Goal: Communication & Community: Answer question/provide support

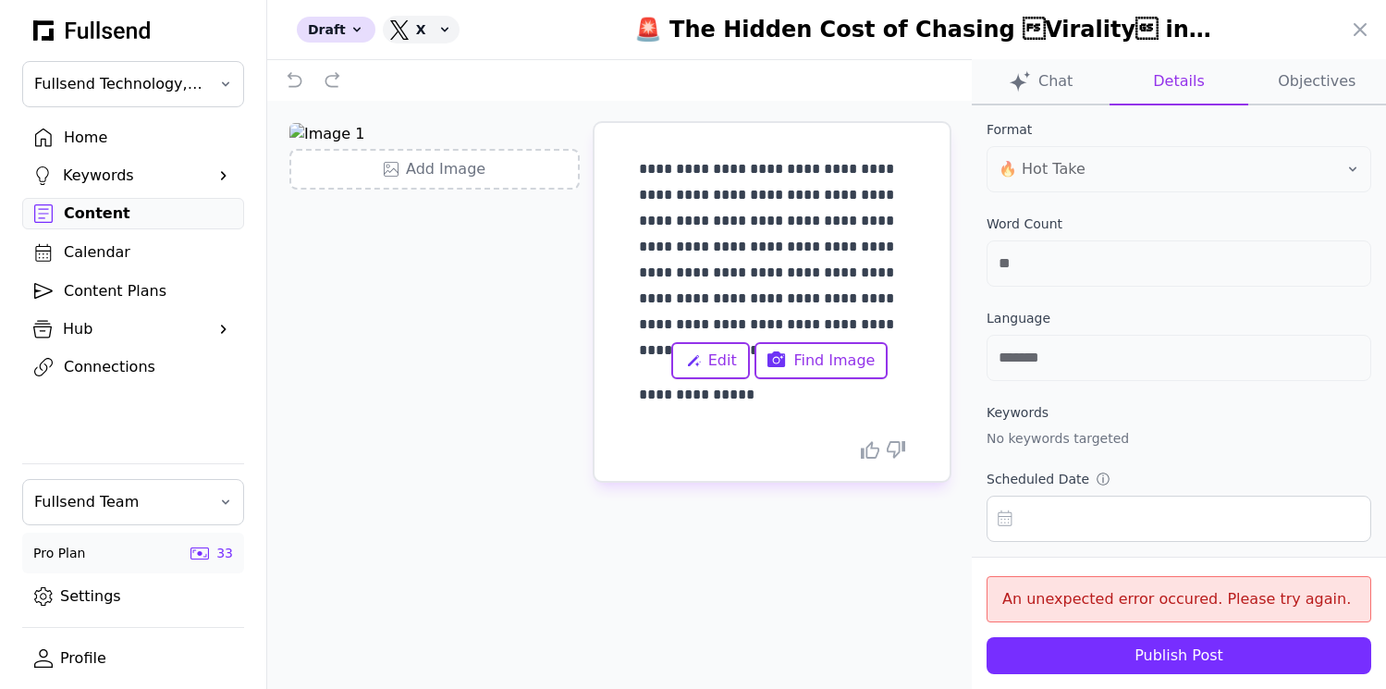
click at [104, 206] on div at bounding box center [693, 344] width 1386 height 689
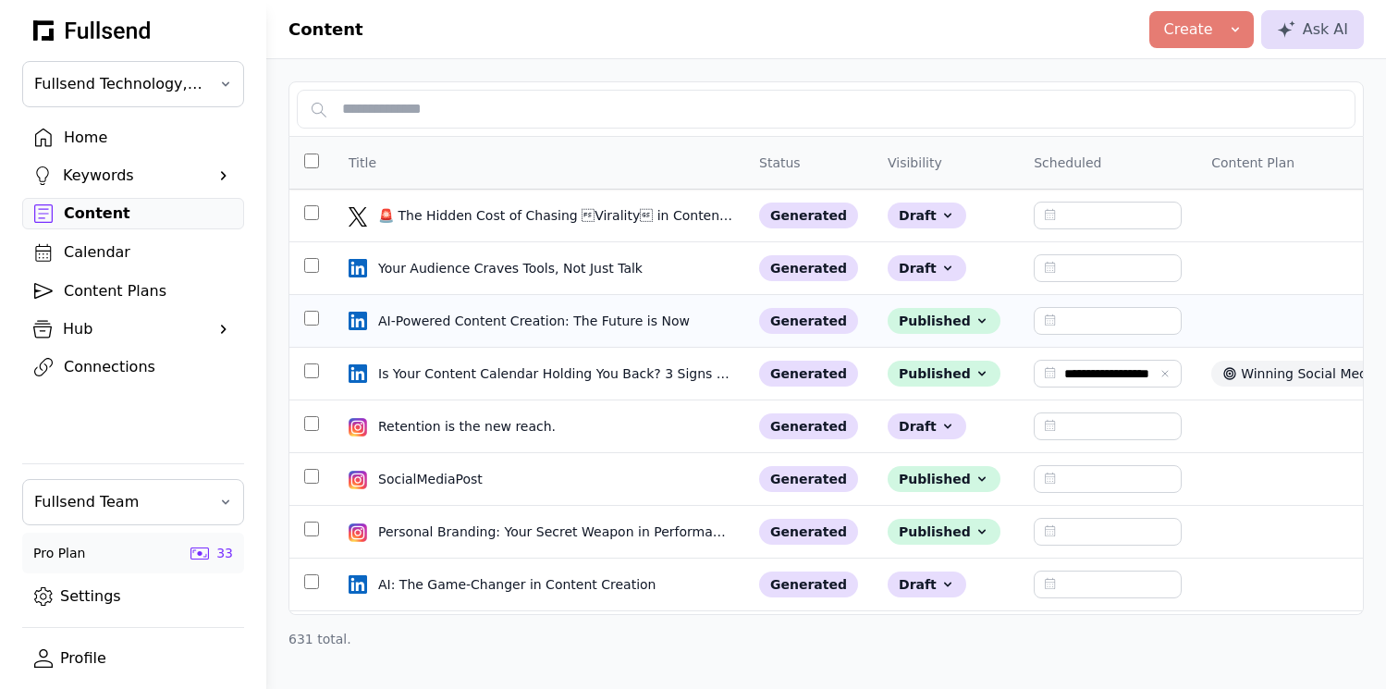
click at [639, 335] on td "AI-Powered Content Creation: The Future is Now AI-Powered Content Creation: The…" at bounding box center [539, 321] width 411 height 53
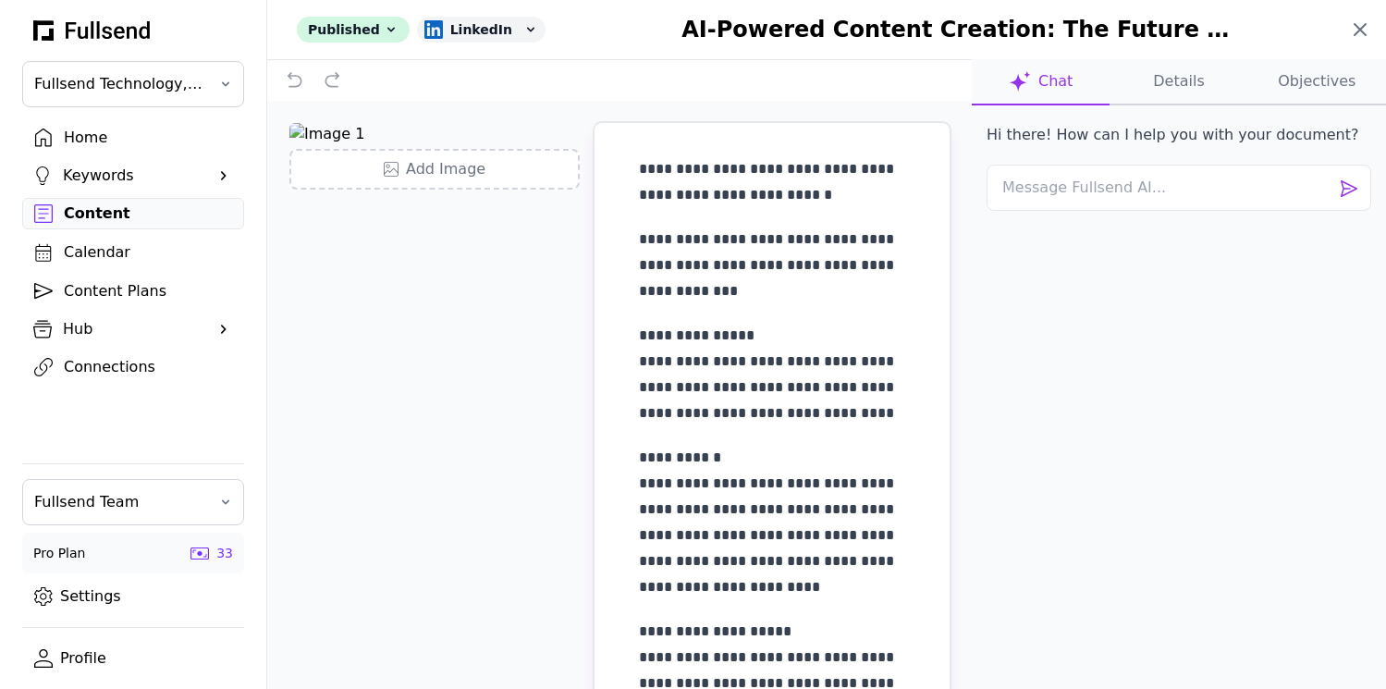
click at [1359, 20] on icon at bounding box center [1360, 29] width 22 height 22
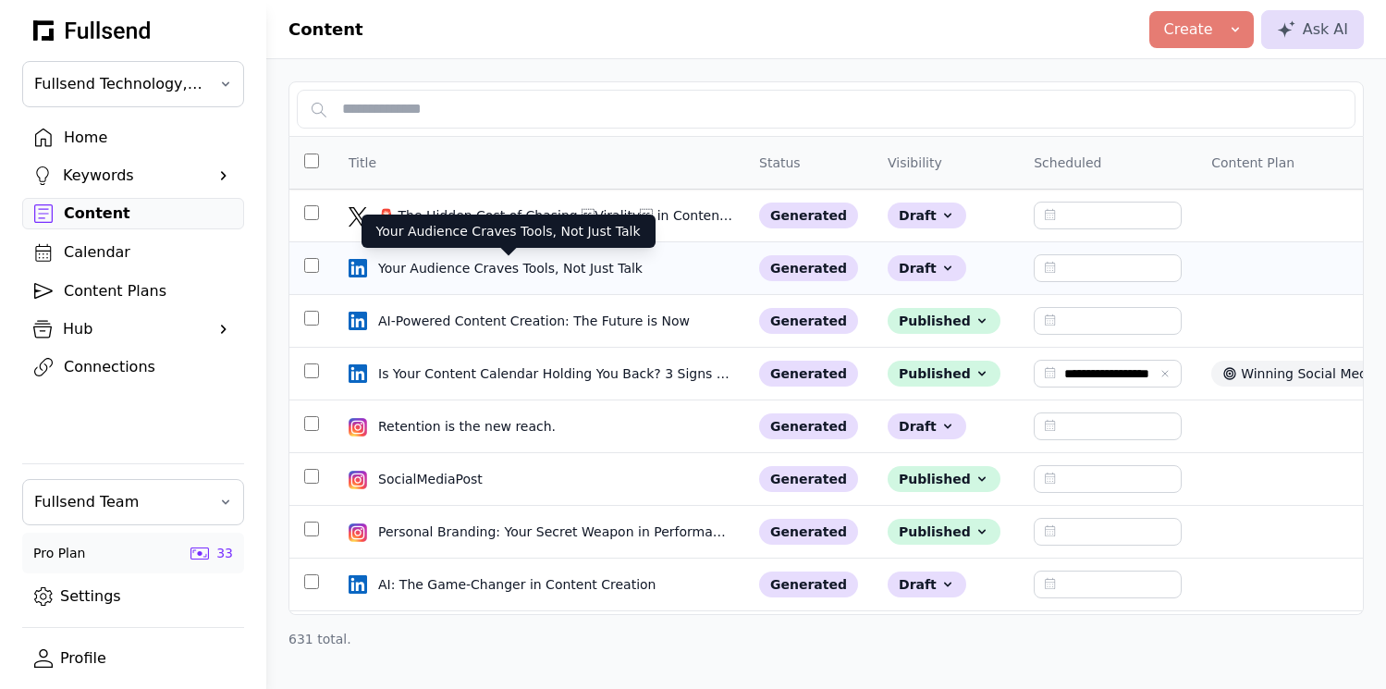
click at [545, 273] on div "Your Audience Craves Tools, Not Just Talk" at bounding box center [512, 268] width 268 height 18
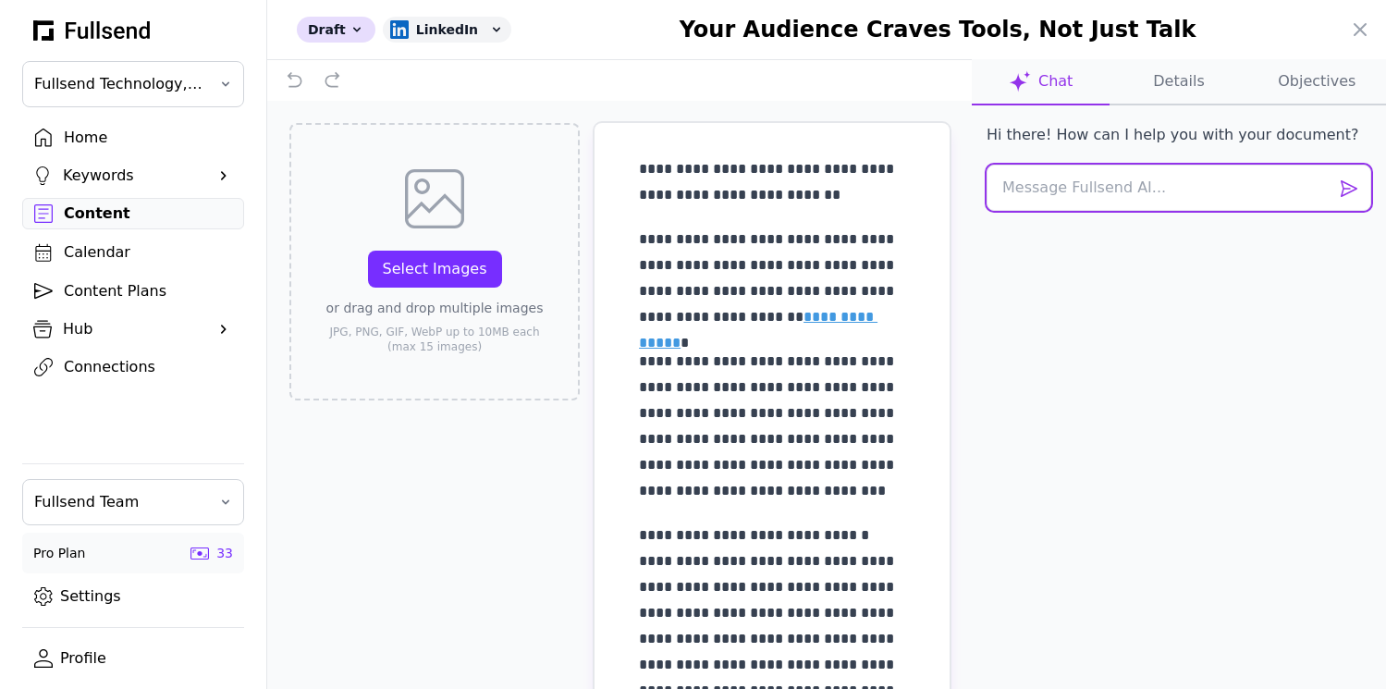
click at [1076, 186] on textarea at bounding box center [1179, 188] width 385 height 46
type textarea "This is good but let's"
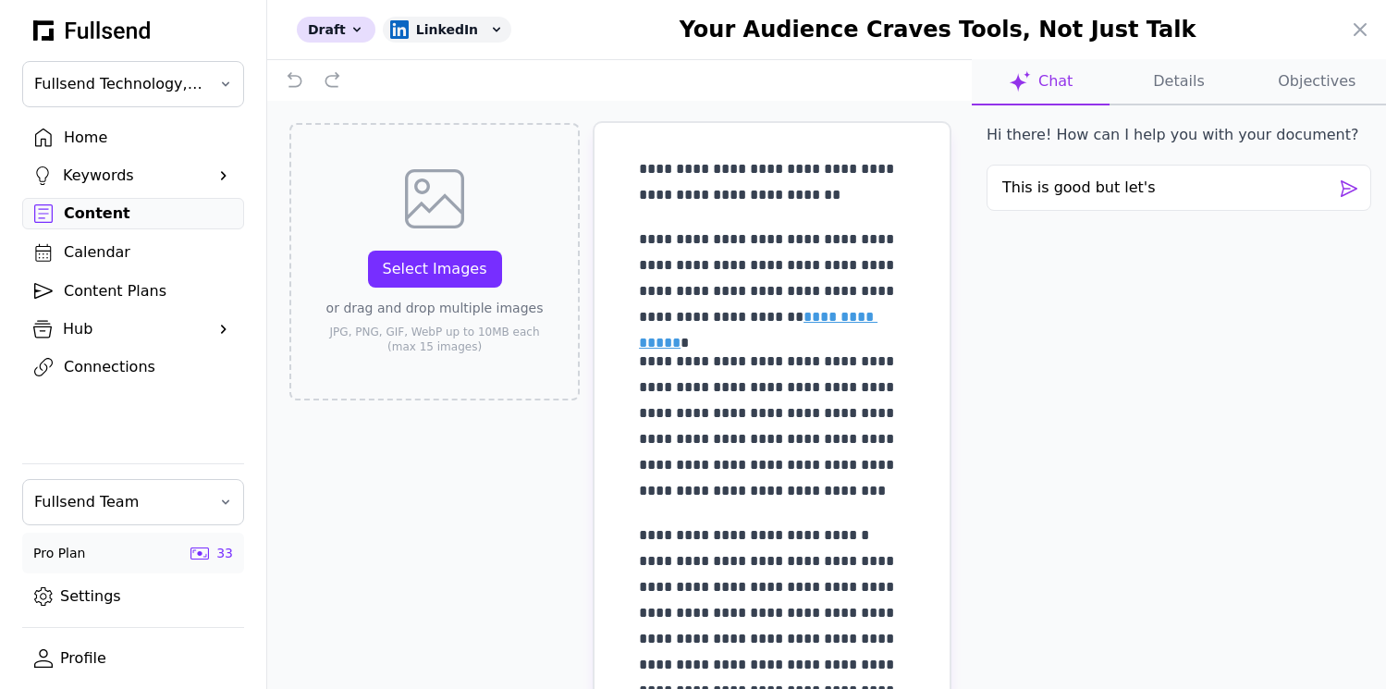
click at [1311, 76] on button "Objectives" at bounding box center [1317, 82] width 138 height 46
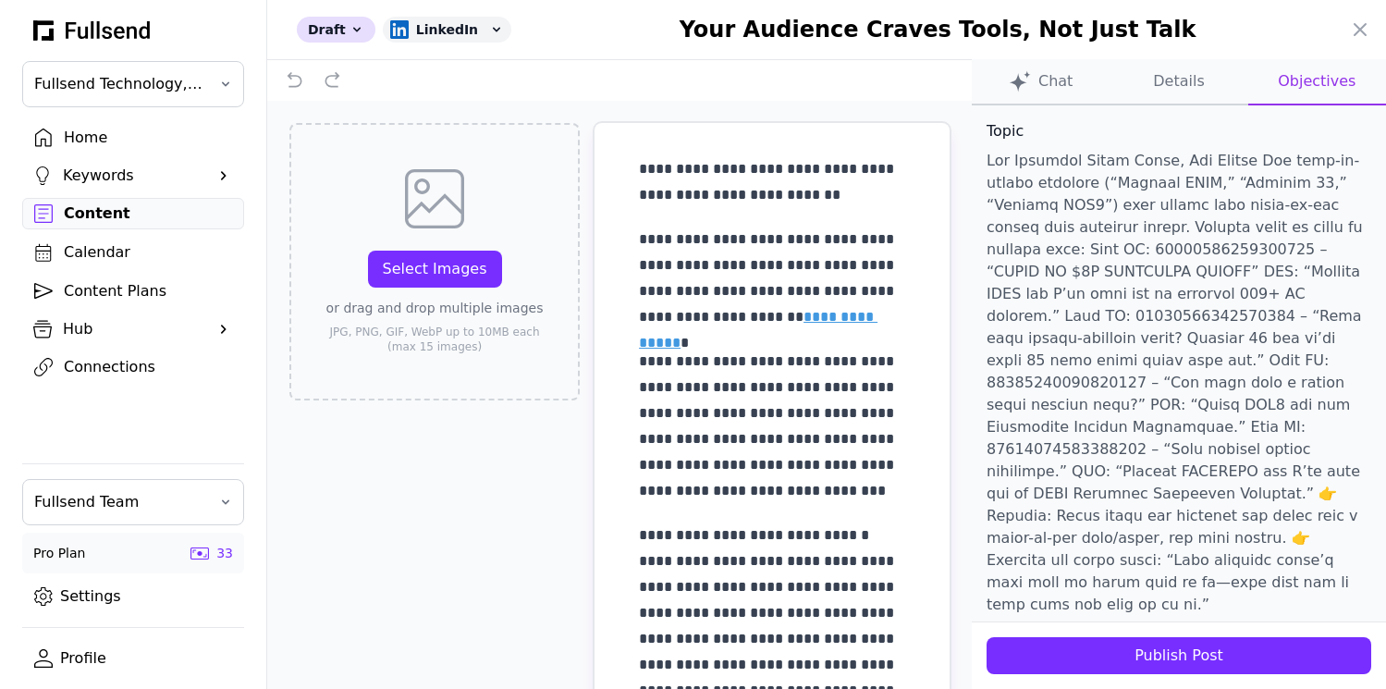
click at [1036, 86] on button "Chat" at bounding box center [1041, 82] width 138 height 46
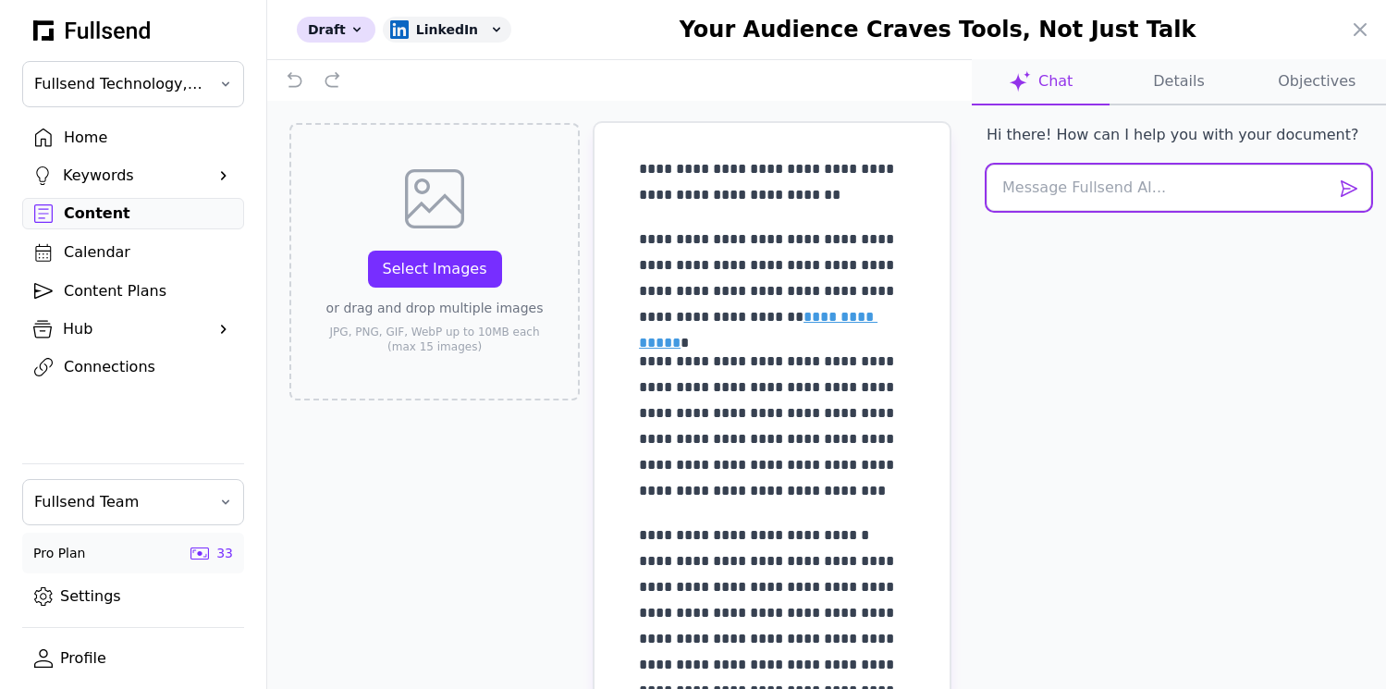
click at [1043, 206] on textarea at bounding box center [1179, 188] width 385 height 46
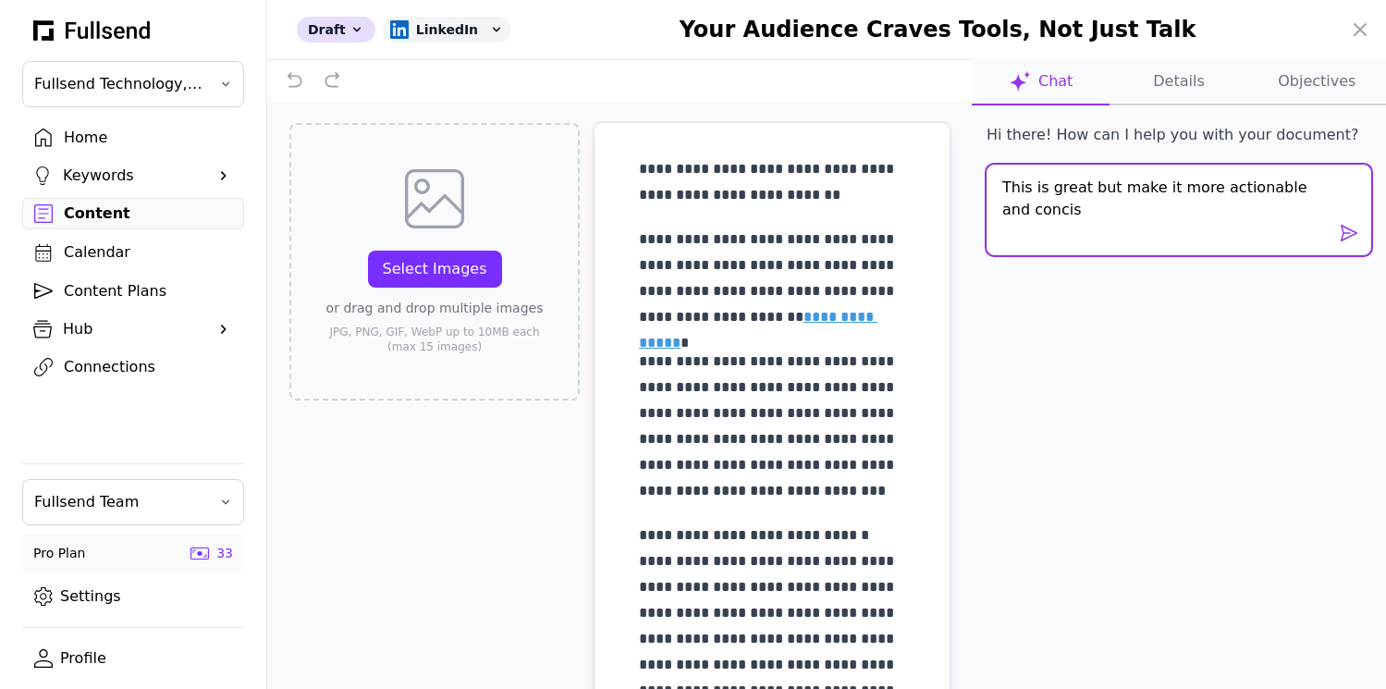
type textarea "This is great but make it more actionable and concise"
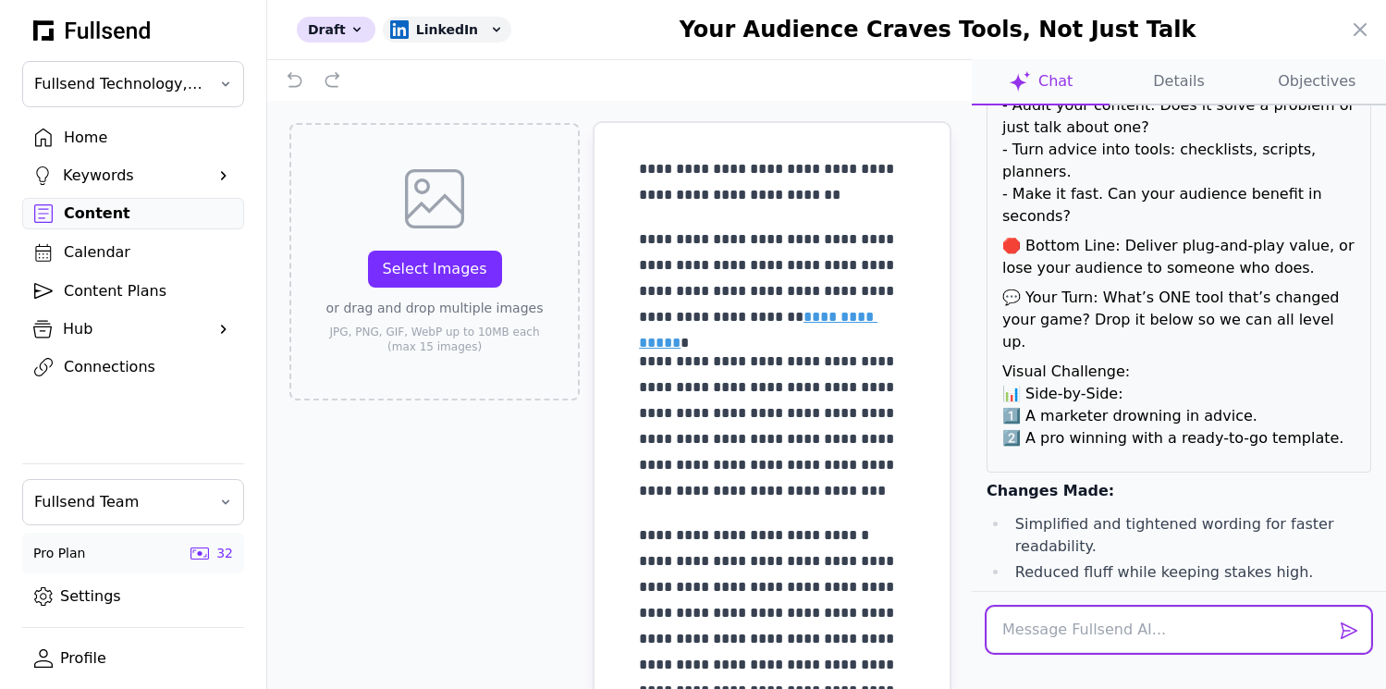
scroll to position [600, 0]
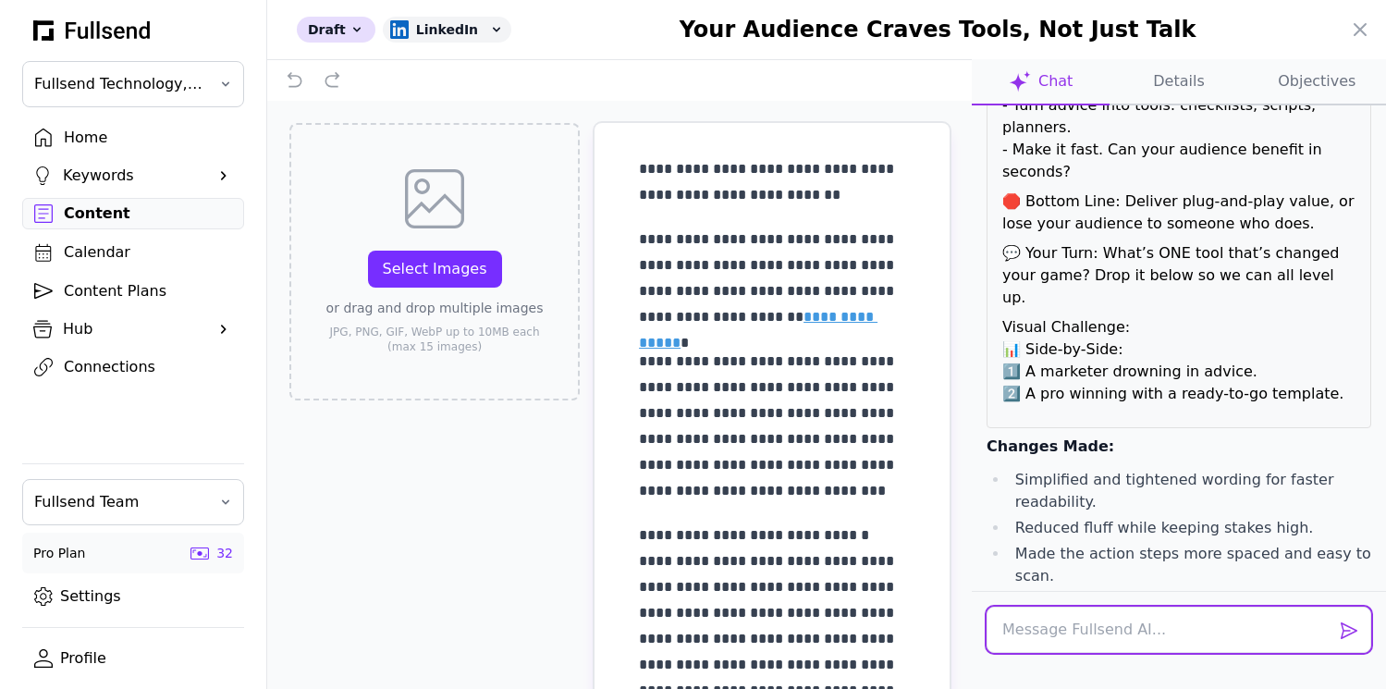
click at [1330, 647] on button "Apply Edit" at bounding box center [1335, 658] width 71 height 22
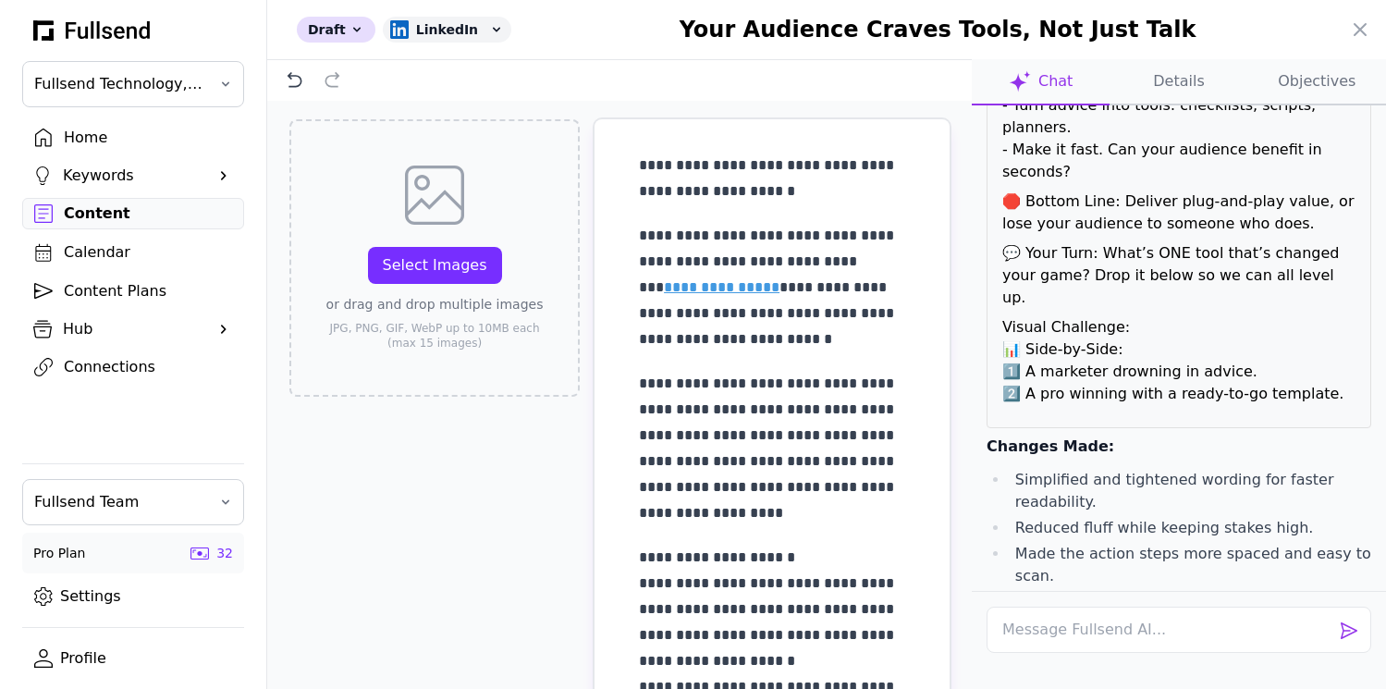
scroll to position [0, 0]
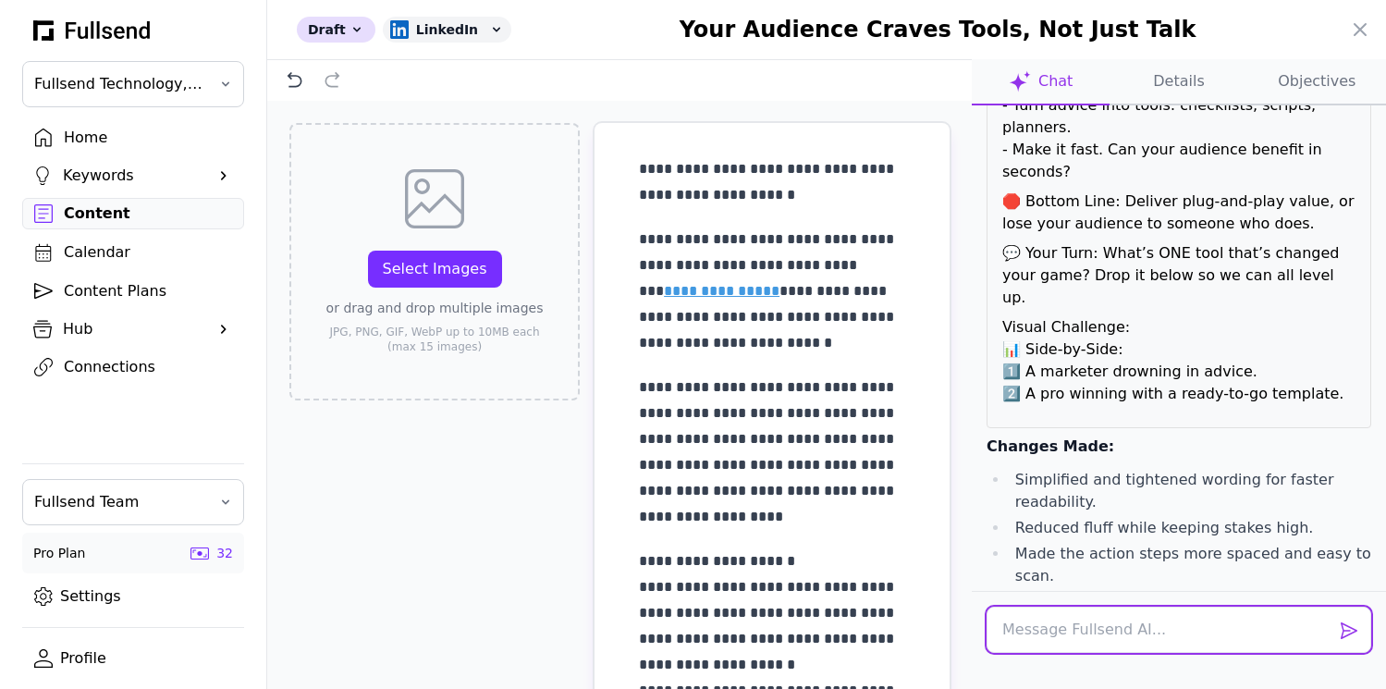
click at [1038, 624] on textarea at bounding box center [1179, 630] width 385 height 46
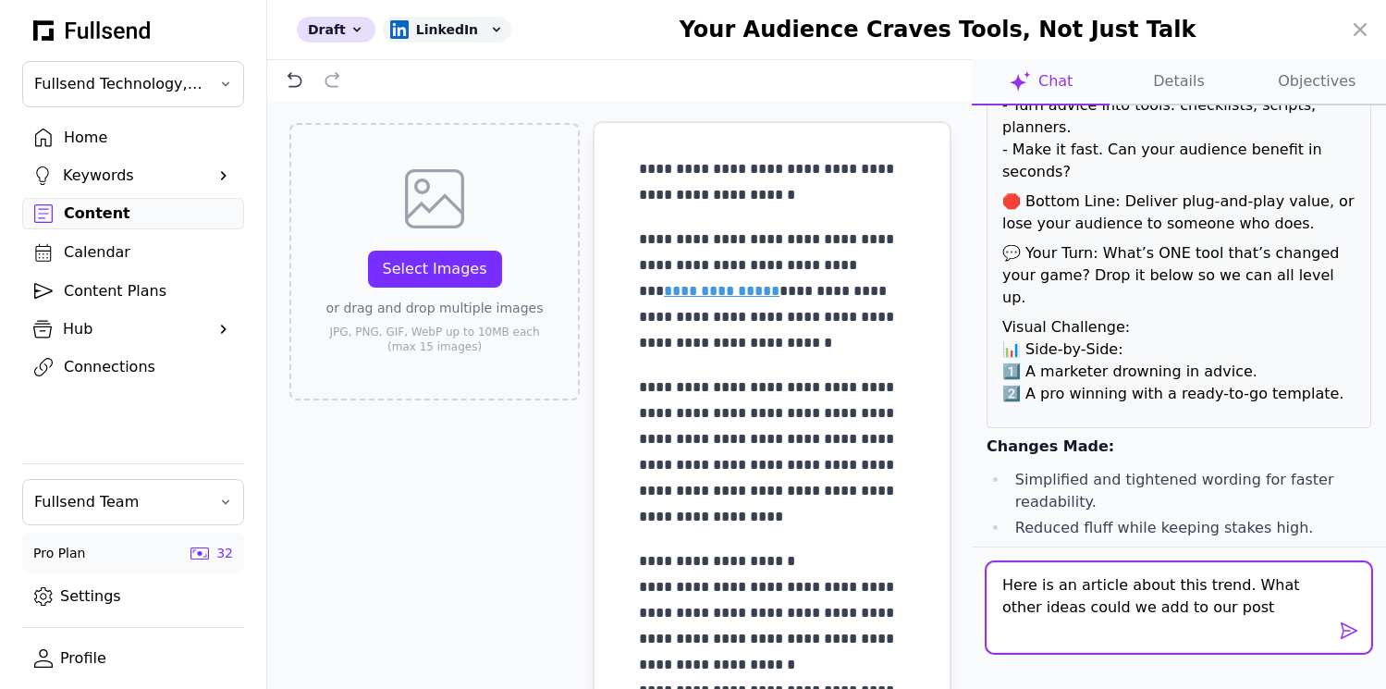
drag, startPoint x: 1114, startPoint y: 585, endPoint x: 1057, endPoint y: 584, distance: 57.3
click at [1057, 584] on textarea "Here is an article about this trend. What other ideas could we add to our post" at bounding box center [1179, 607] width 385 height 91
click at [1266, 621] on textarea "Here is a post about this trend. What other ideas could we add to our post" at bounding box center [1179, 607] width 385 height 91
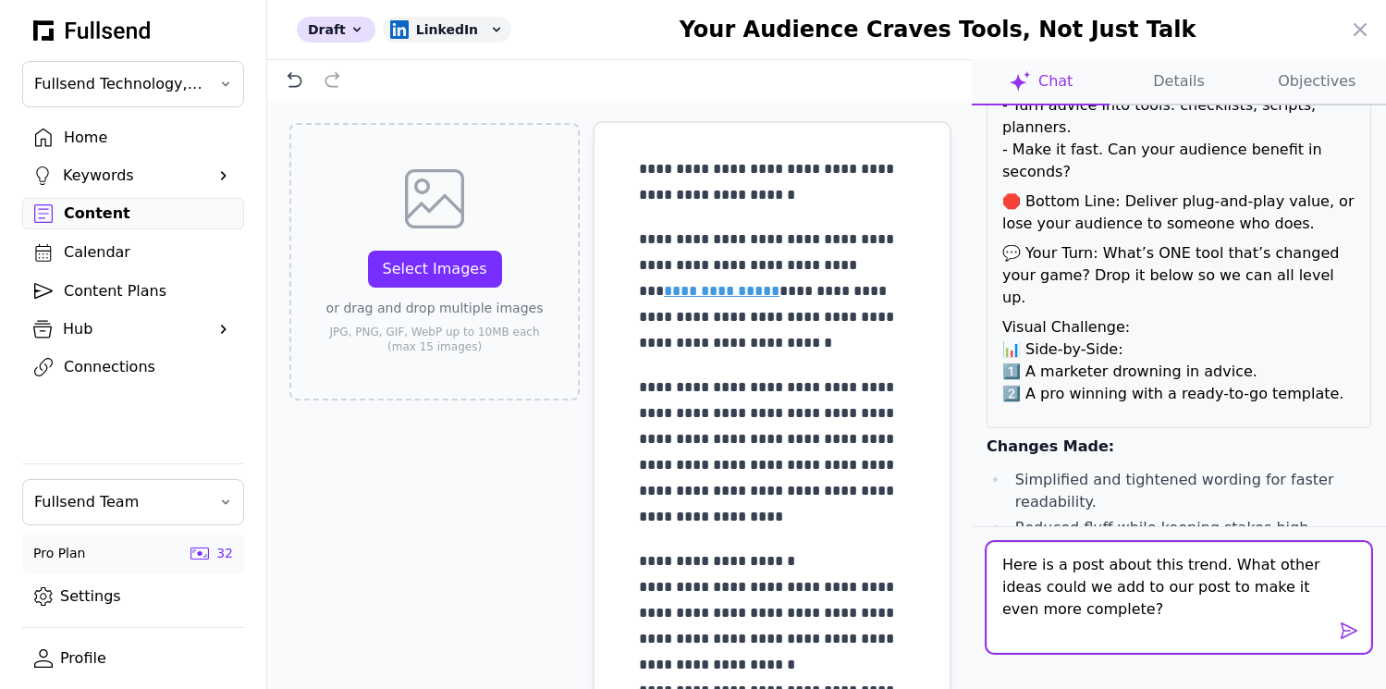
paste textarea "Calculator pages, if chosen well, are AI SEO-proof. Let me tell you why… Calcul…"
type textarea "Here is a post about this trend. What other ideas could we add to our post to m…"
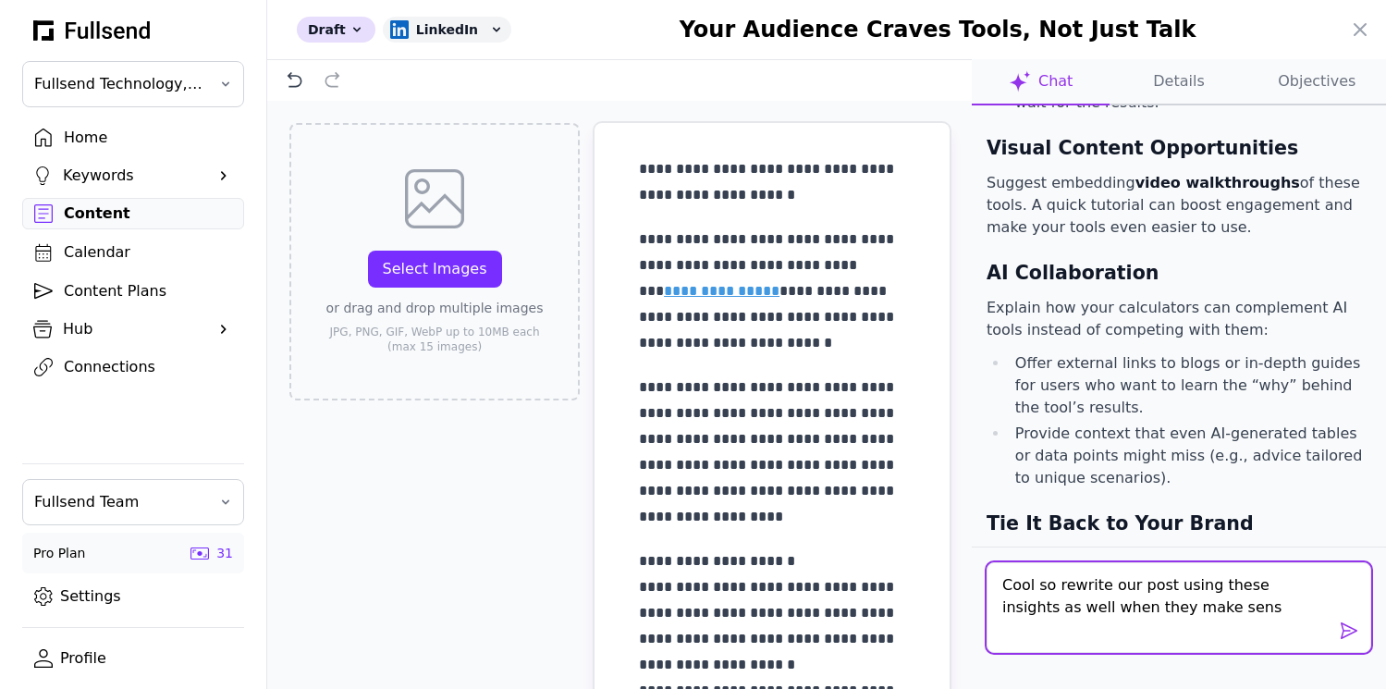
type textarea "Cool so rewrite our post using these insights as well when they make sense"
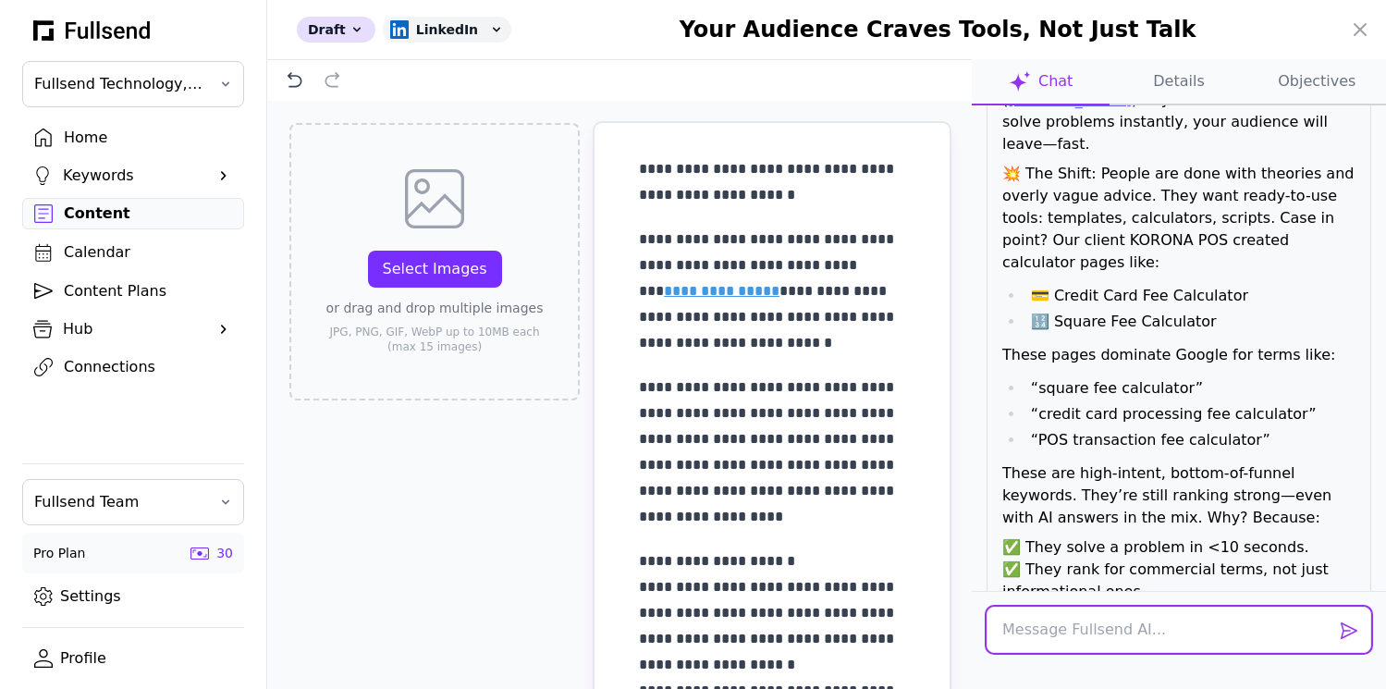
scroll to position [4127, 0]
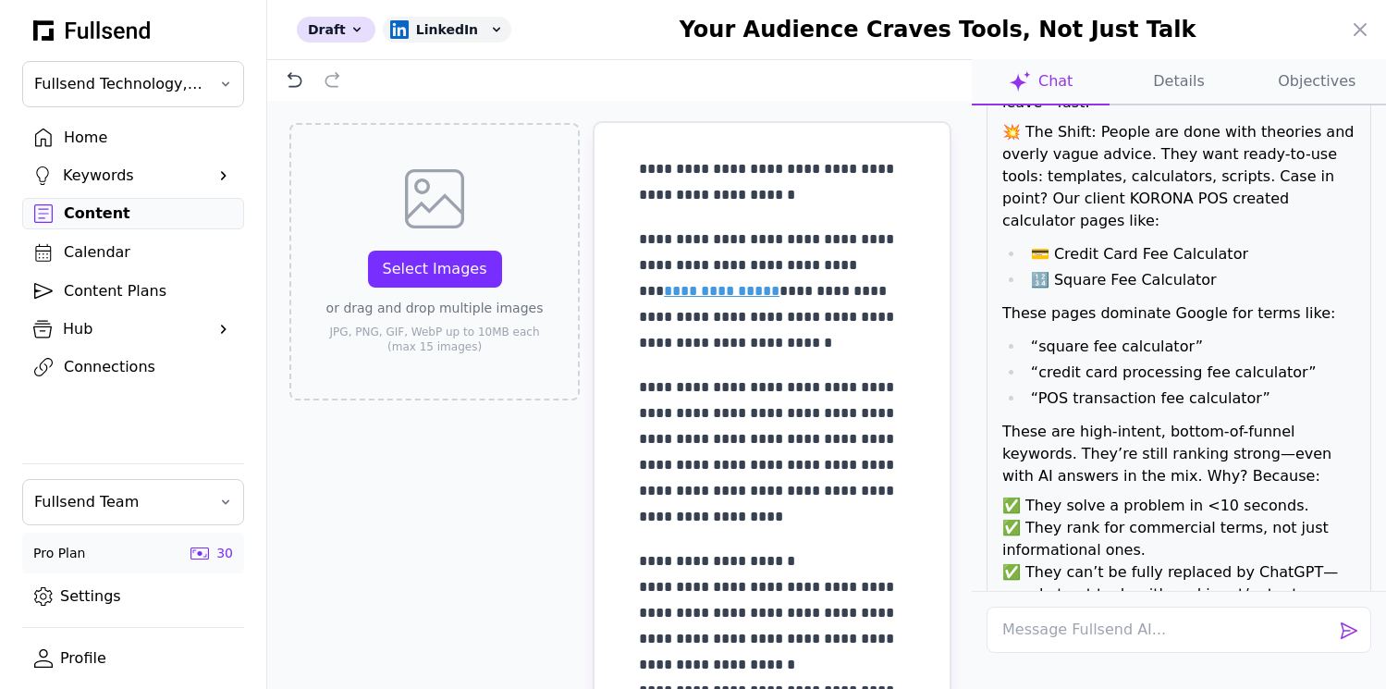
drag, startPoint x: 999, startPoint y: 301, endPoint x: 1135, endPoint y: 565, distance: 296.6
click at [1135, 565] on div "🚨 Stop Selling Ideas. Your Audience Wants Results—Right Now. Did you know? 84% …" at bounding box center [1179, 593] width 385 height 1374
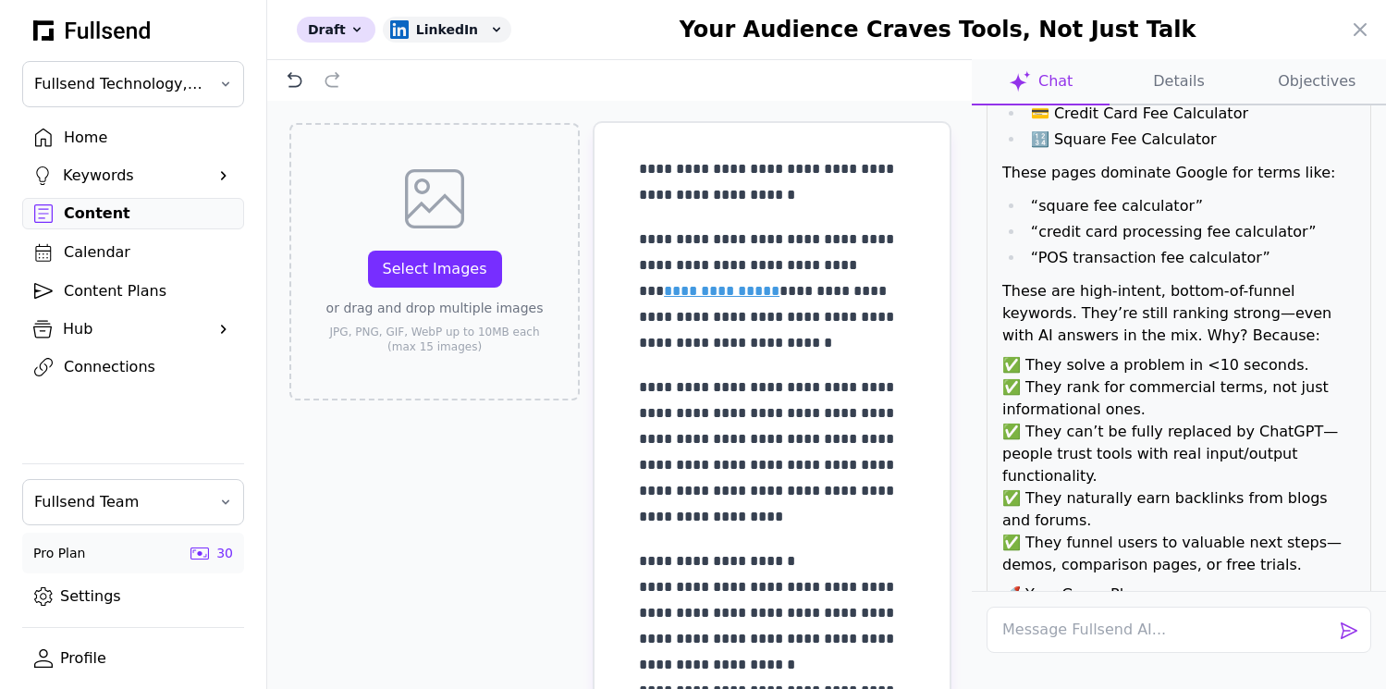
scroll to position [4276, 0]
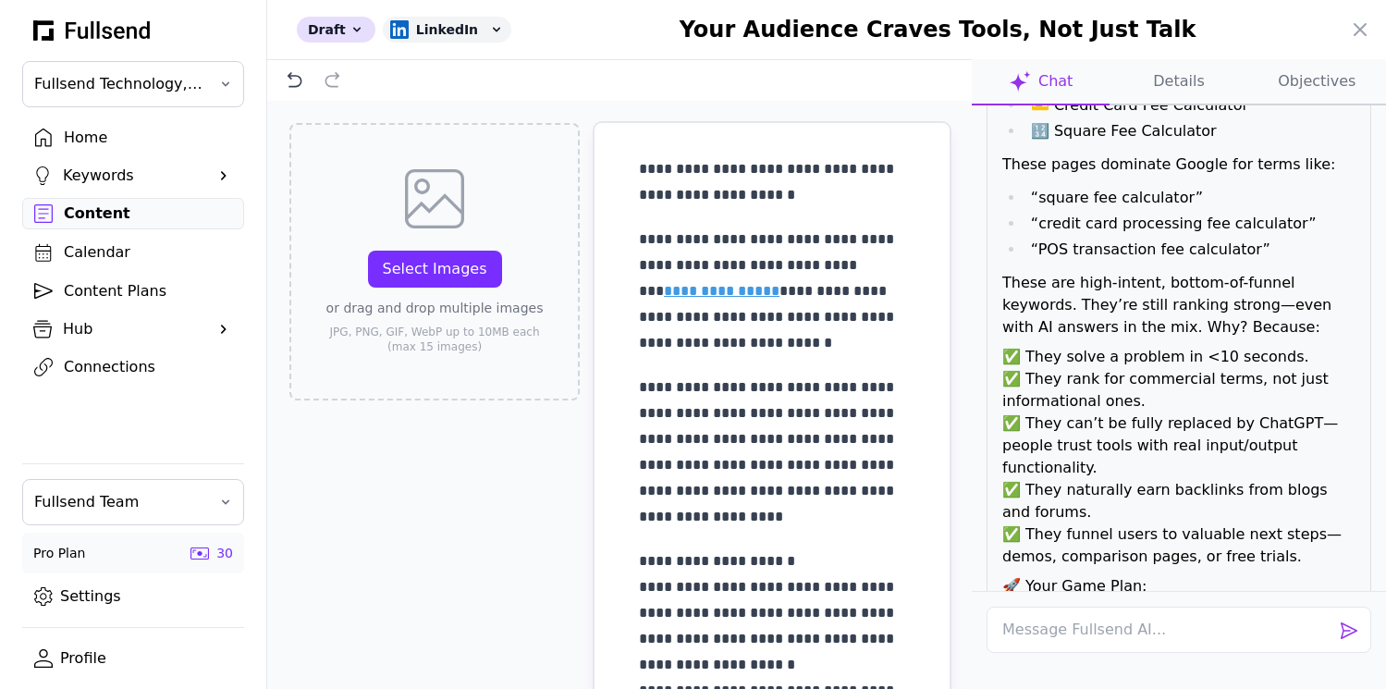
click at [1239, 346] on p "✅ They solve a problem in <10 seconds. ✅ They rank for commercial terms, not ju…" at bounding box center [1178, 457] width 353 height 222
copy p "✅ They solve a problem in <10 seconds. ✅ They rank for commercial terms, not ju…"
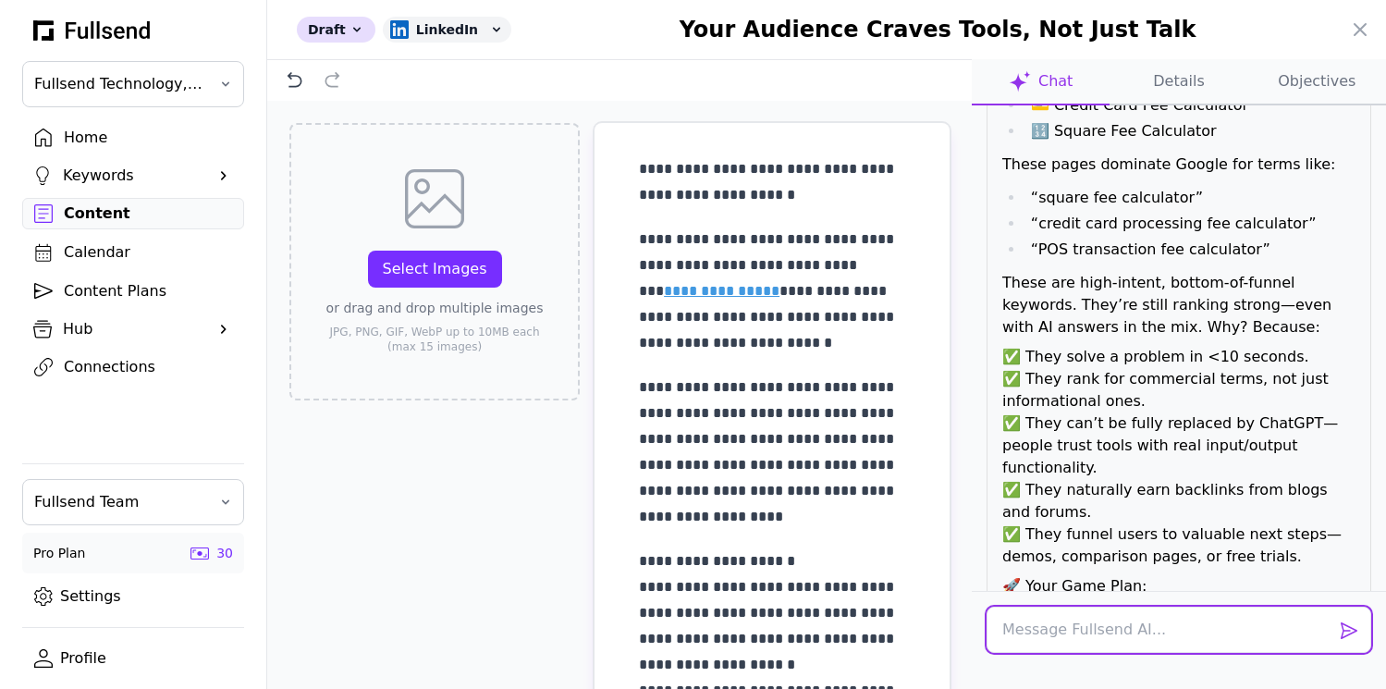
click at [1071, 622] on textarea at bounding box center [1179, 630] width 385 height 46
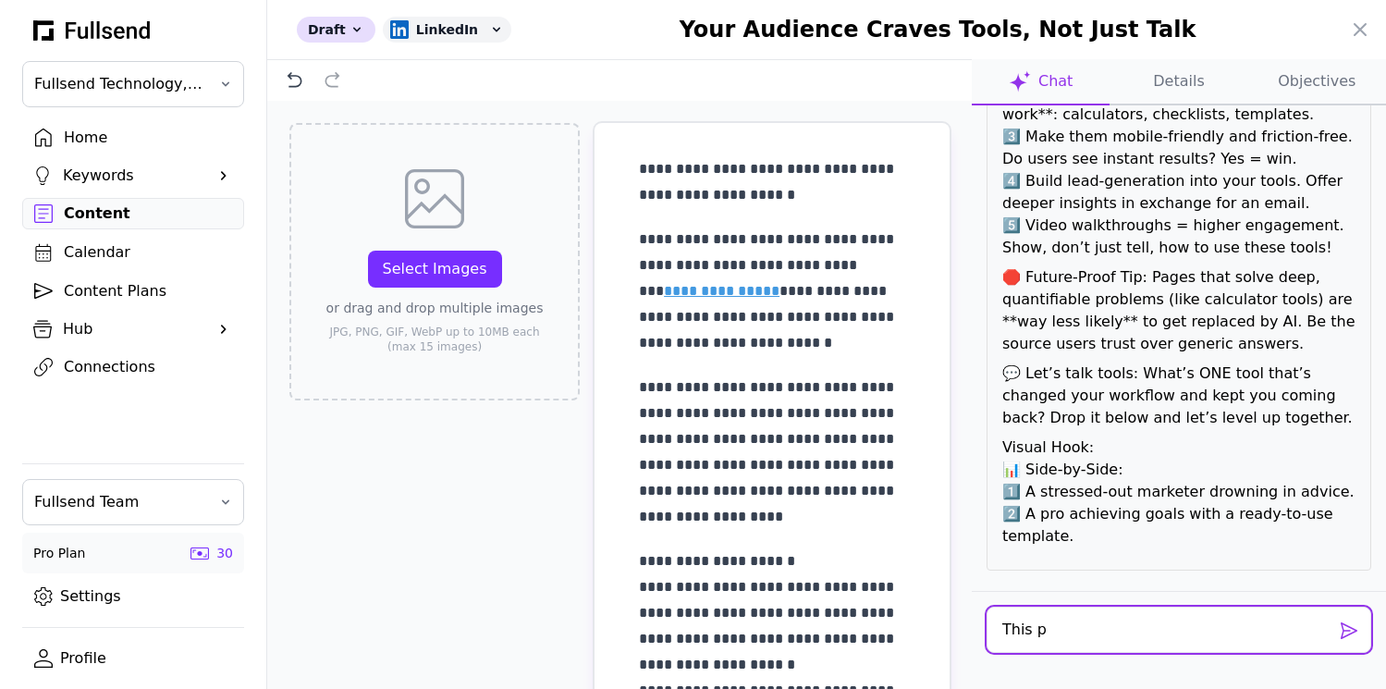
scroll to position [4987, 0]
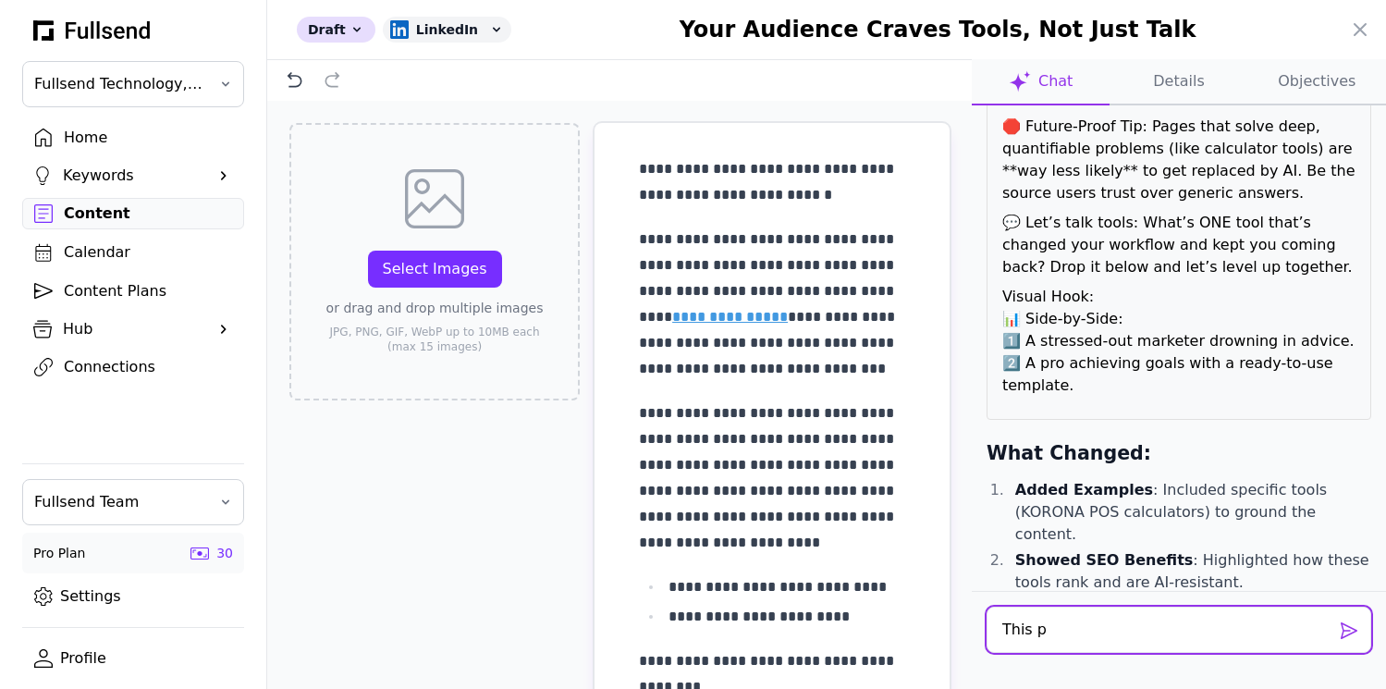
click at [1065, 632] on textarea "This p" at bounding box center [1179, 630] width 385 height 46
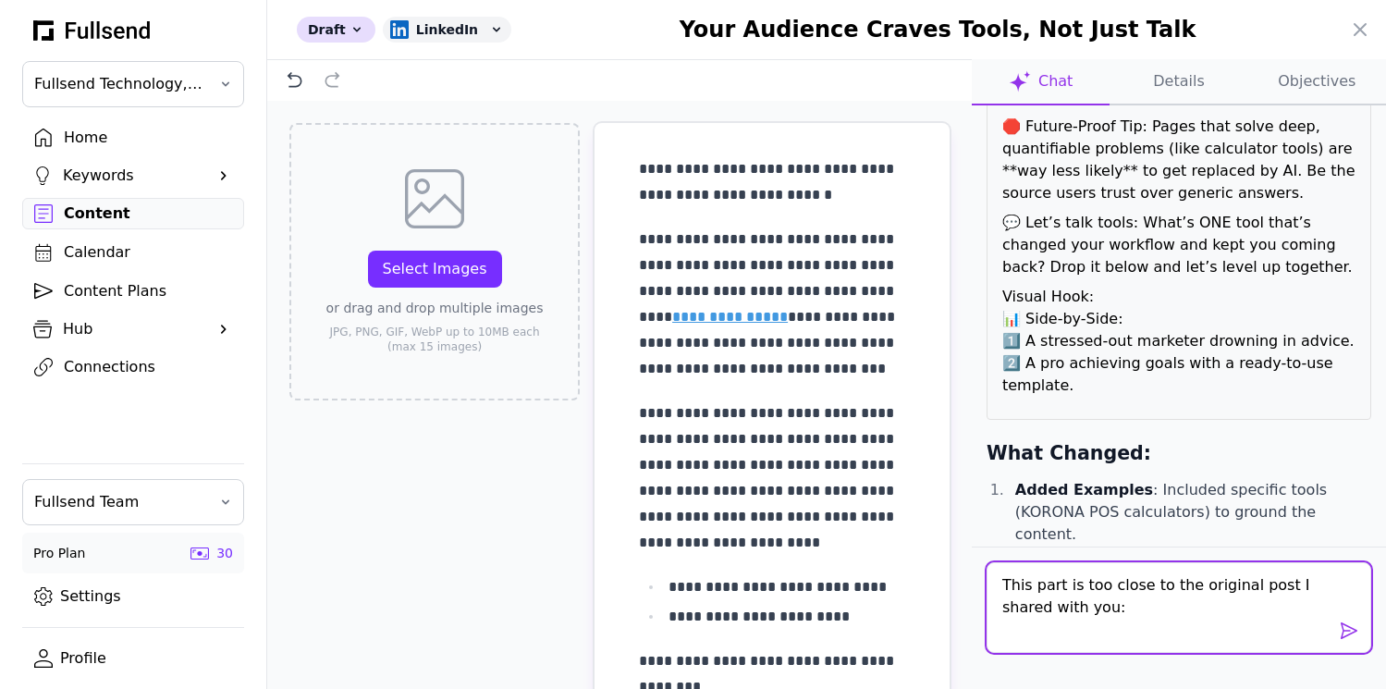
paste textarea "✅ They solve a problem in <10 seconds. ✅ They rank for commercial terms, not ju…"
type textarea "This part is too close to the original post I shared with you: ✅ They solve a p…"
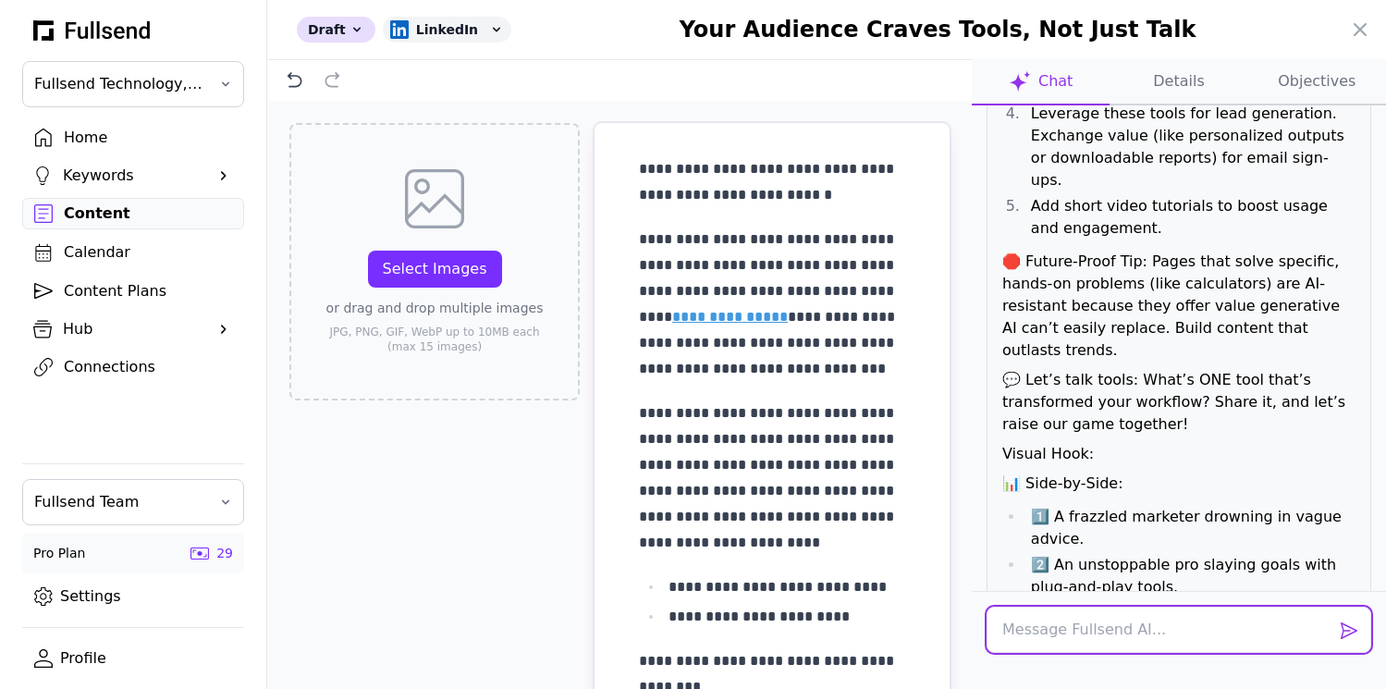
scroll to position [7248, 0]
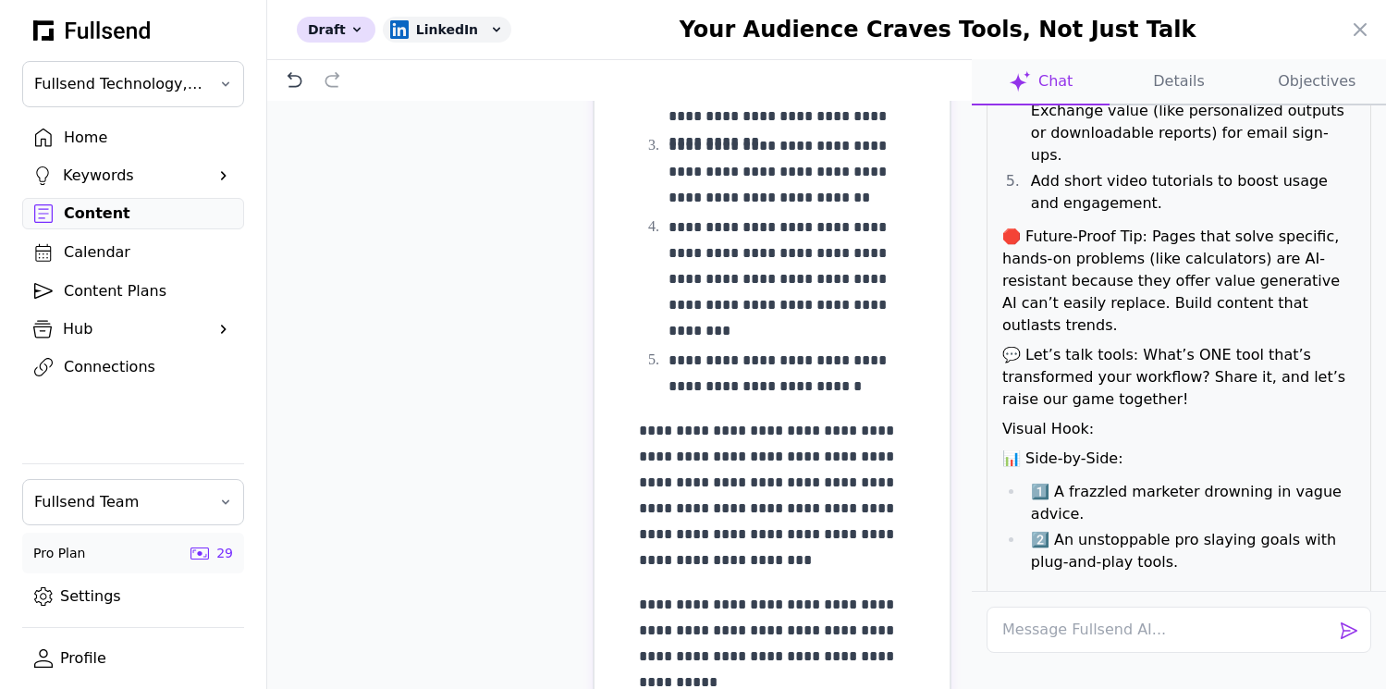
scroll to position [1521, 0]
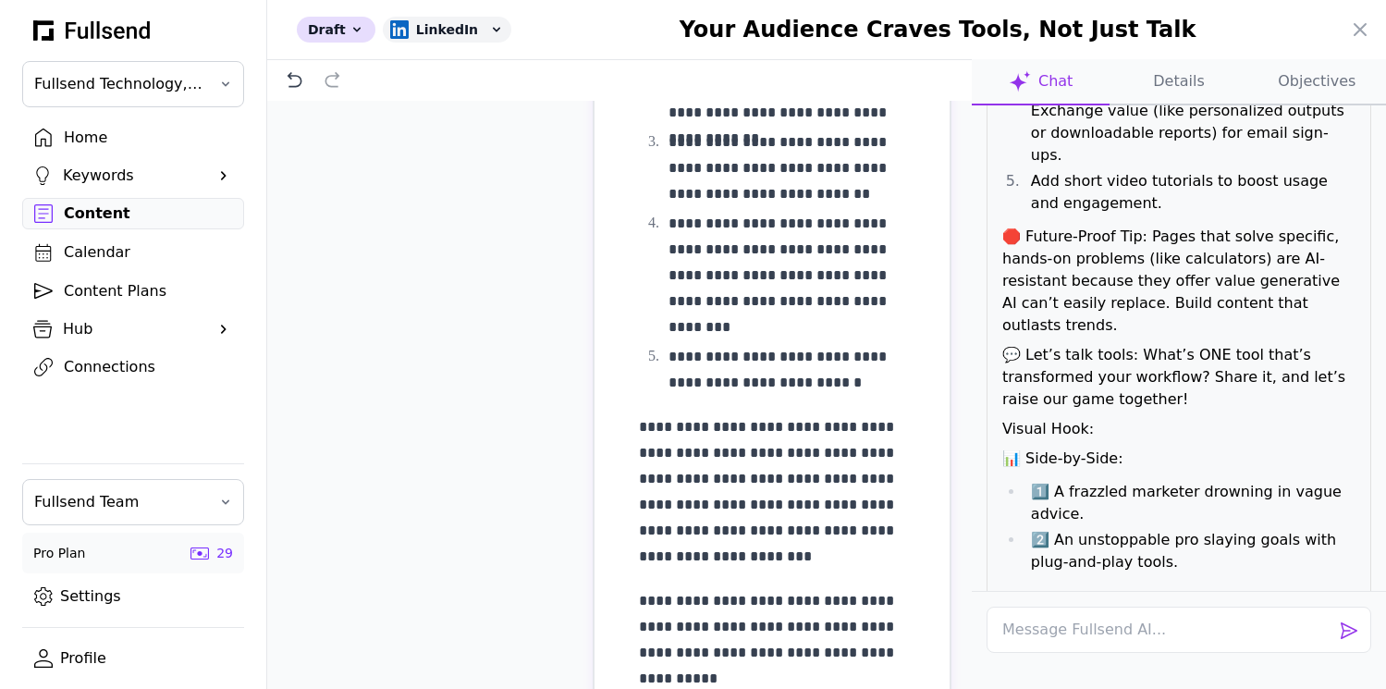
click at [779, 428] on p "**********" at bounding box center [772, 491] width 266 height 155
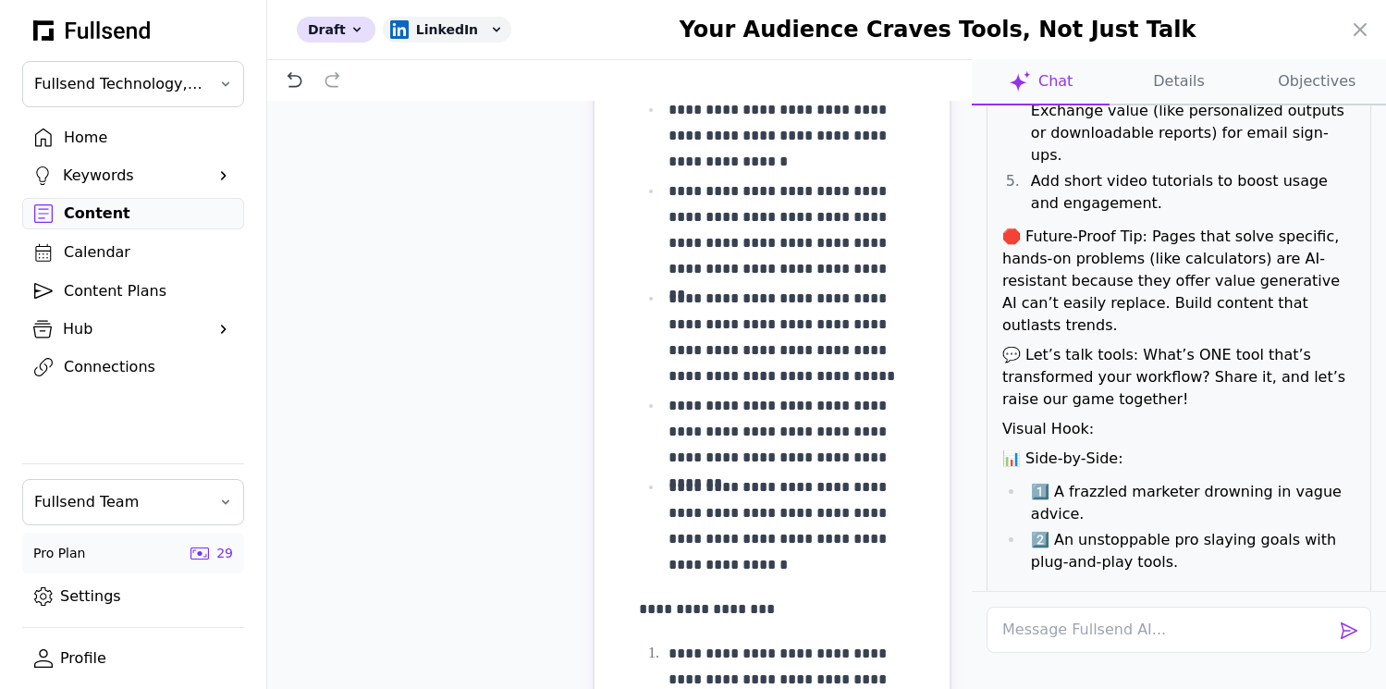
scroll to position [0, 0]
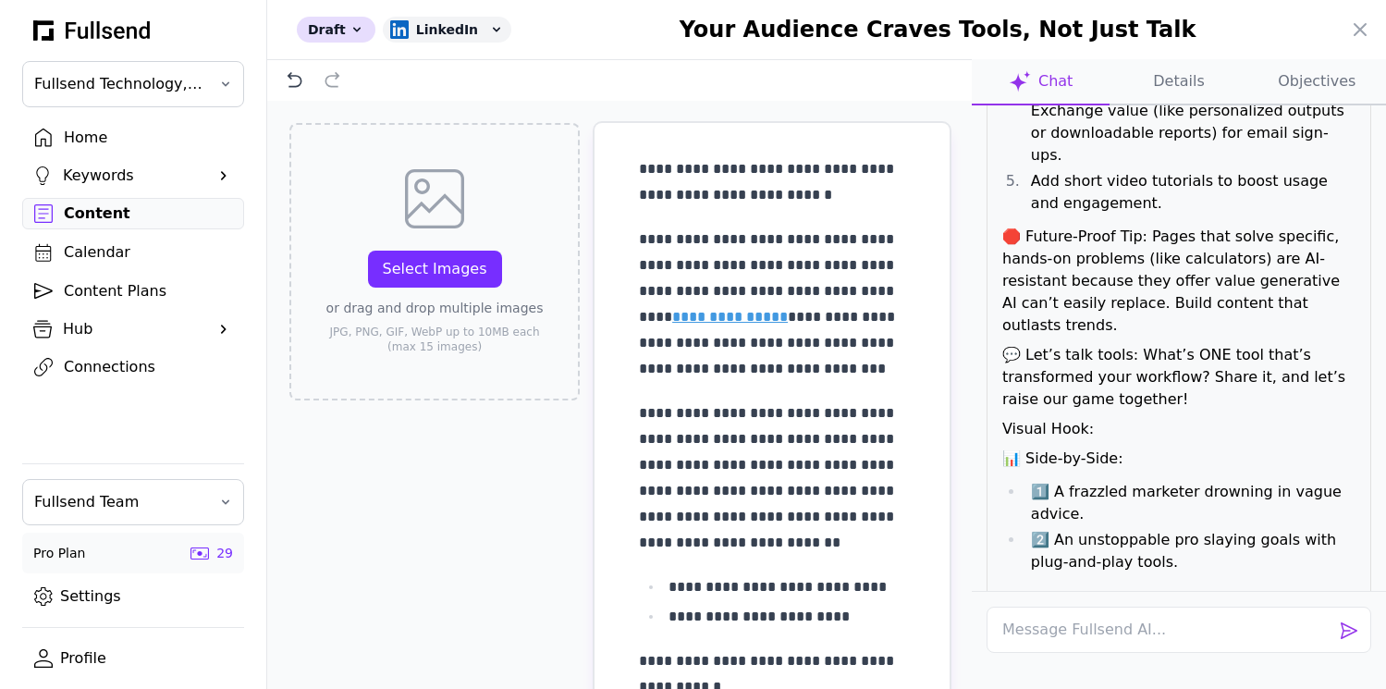
click at [744, 200] on p "**********" at bounding box center [772, 182] width 266 height 52
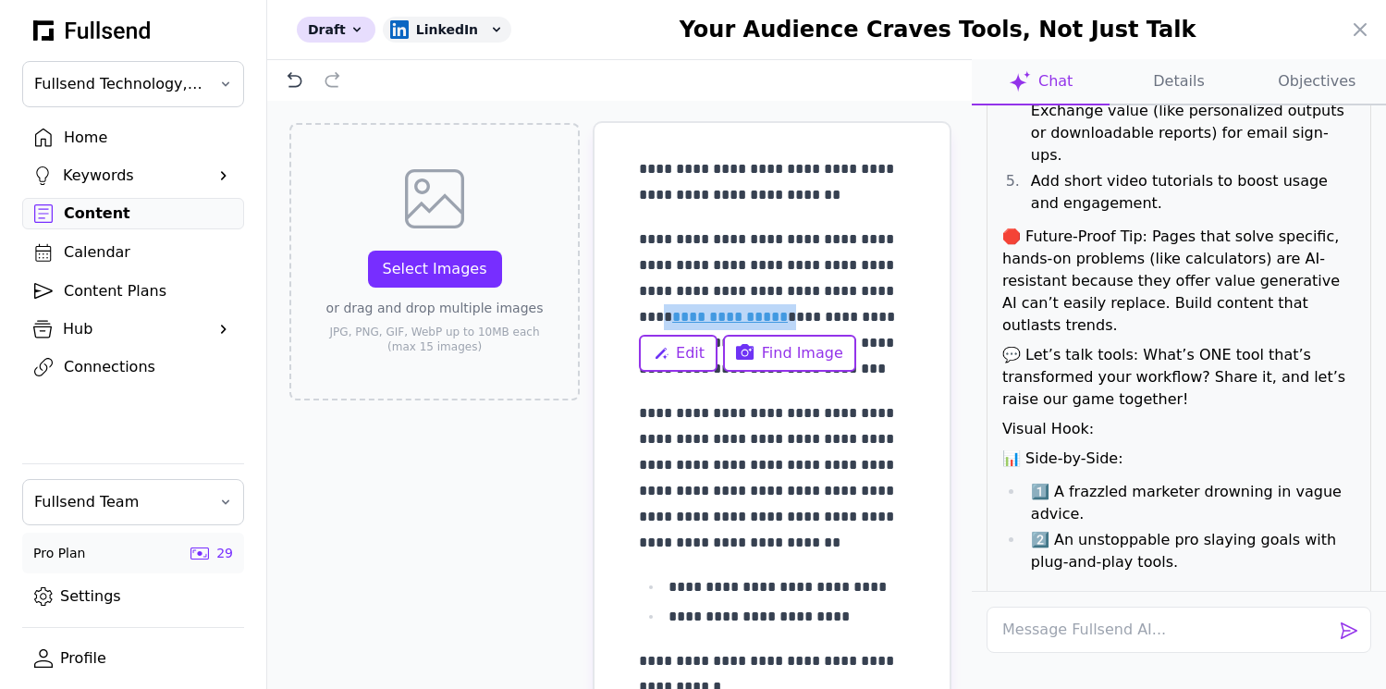
drag, startPoint x: 819, startPoint y: 318, endPoint x: 688, endPoint y: 315, distance: 131.4
click at [688, 315] on p "**********" at bounding box center [772, 304] width 266 height 155
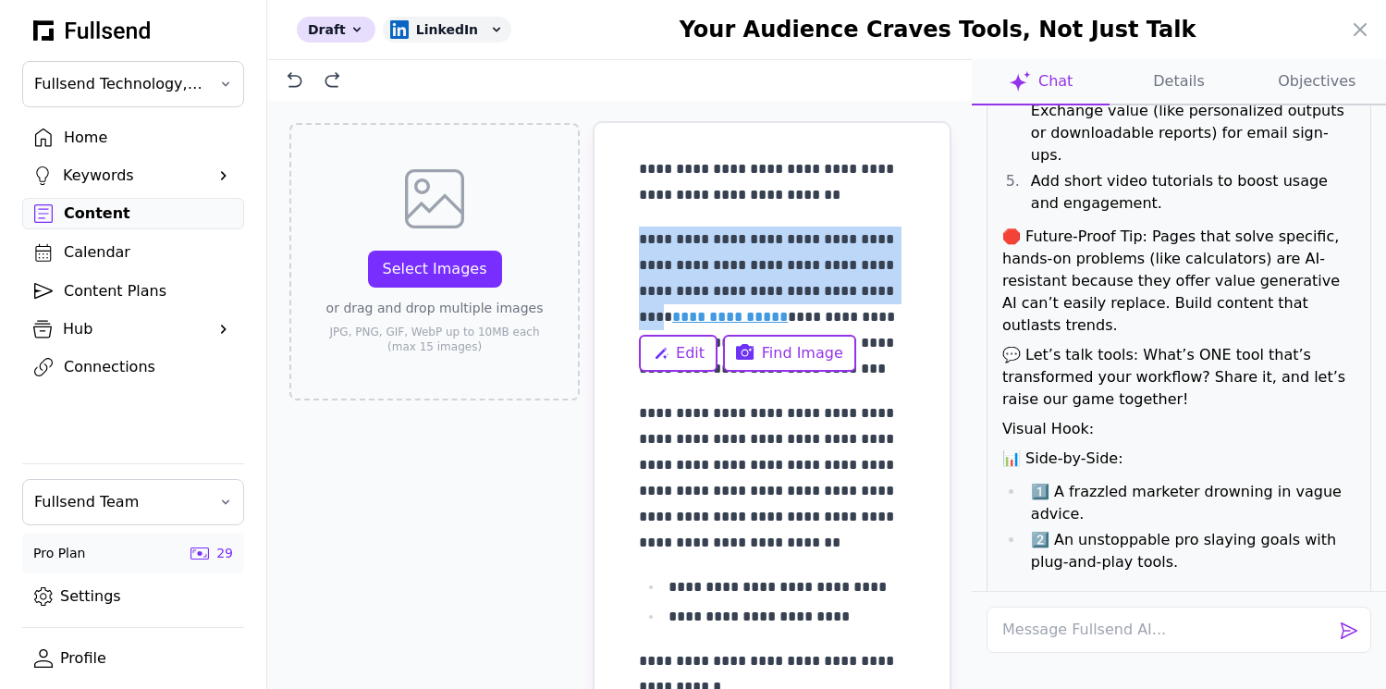
click at [747, 316] on link "**********" at bounding box center [730, 317] width 116 height 14
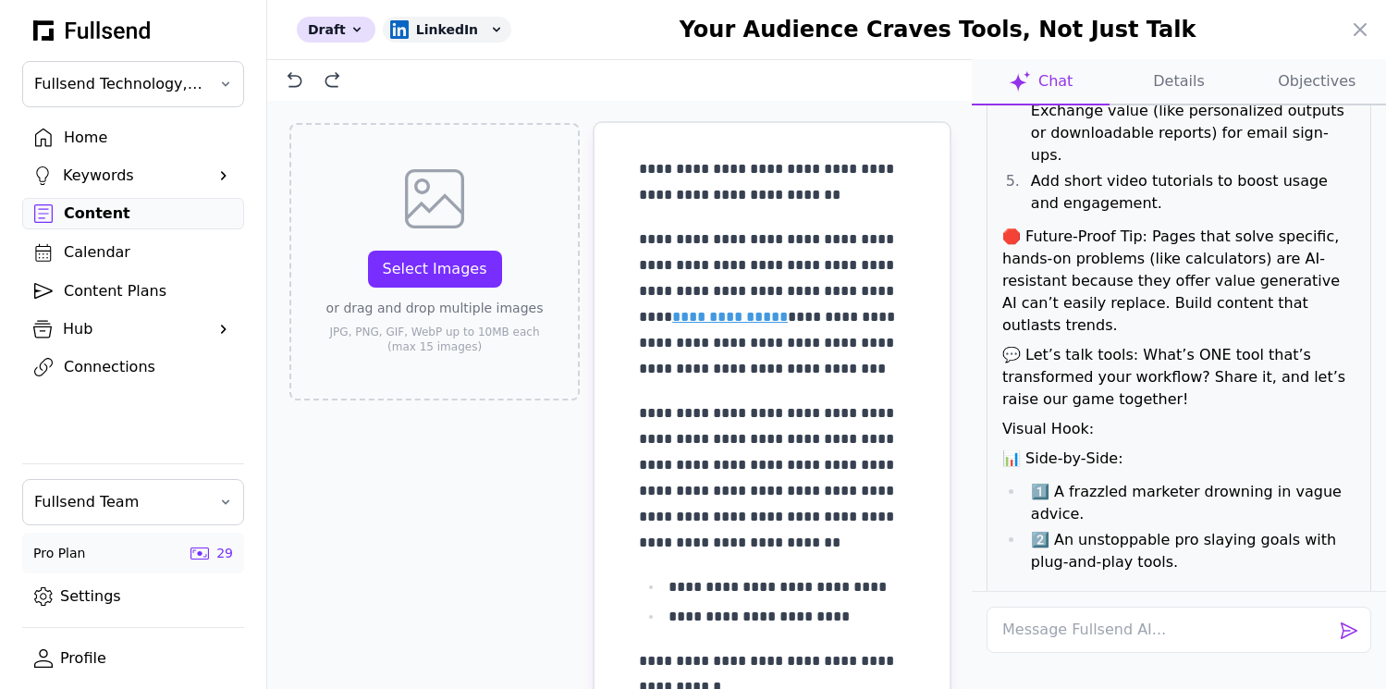
click at [830, 287] on p "**********" at bounding box center [772, 304] width 266 height 155
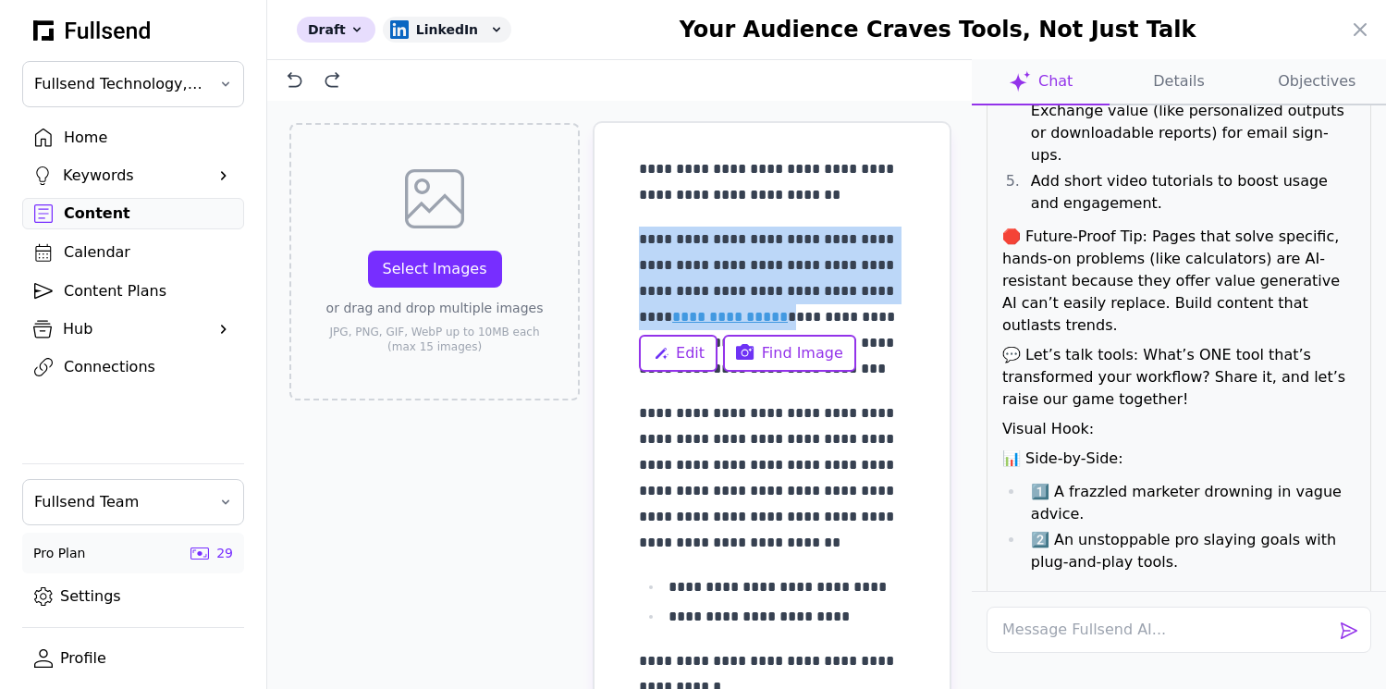
drag, startPoint x: 818, startPoint y: 319, endPoint x: 639, endPoint y: 244, distance: 194.4
click at [639, 244] on p "**********" at bounding box center [772, 304] width 266 height 155
click at [670, 351] on button "Edit" at bounding box center [678, 353] width 79 height 37
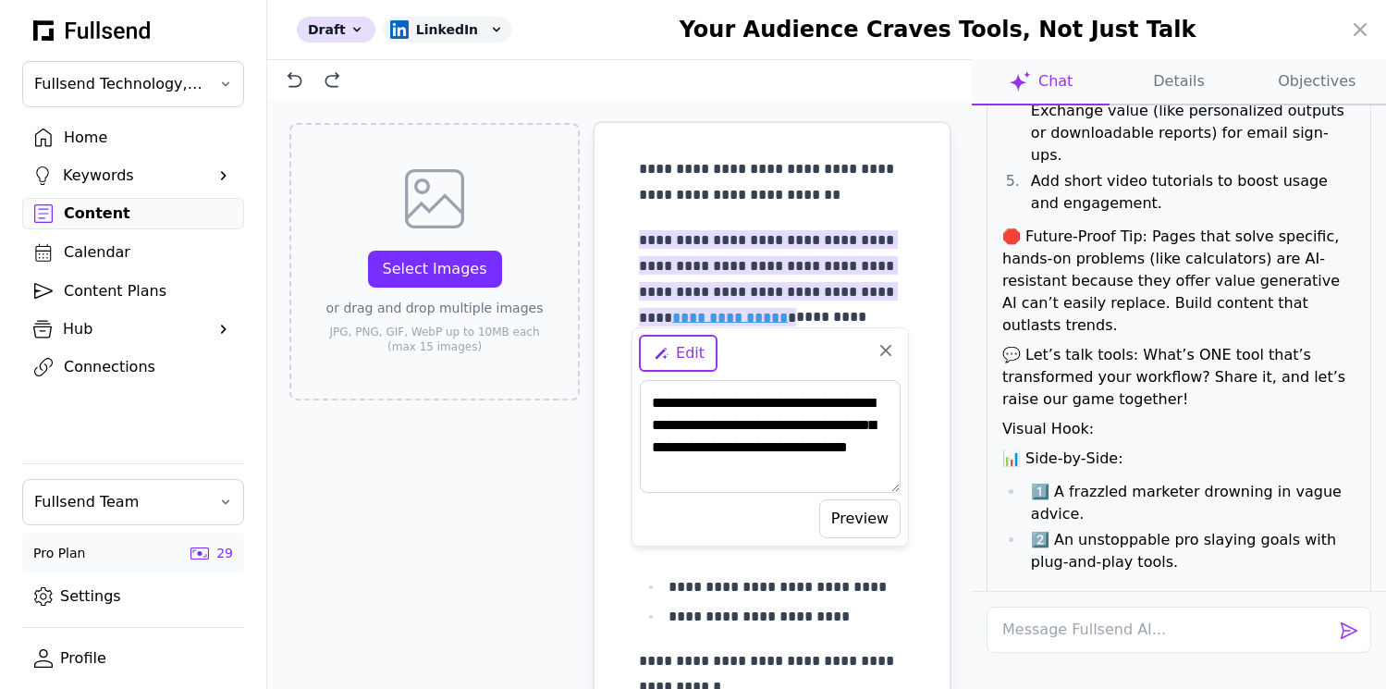
click at [853, 516] on button "Preview" at bounding box center [859, 518] width 81 height 39
type textarea "**********"
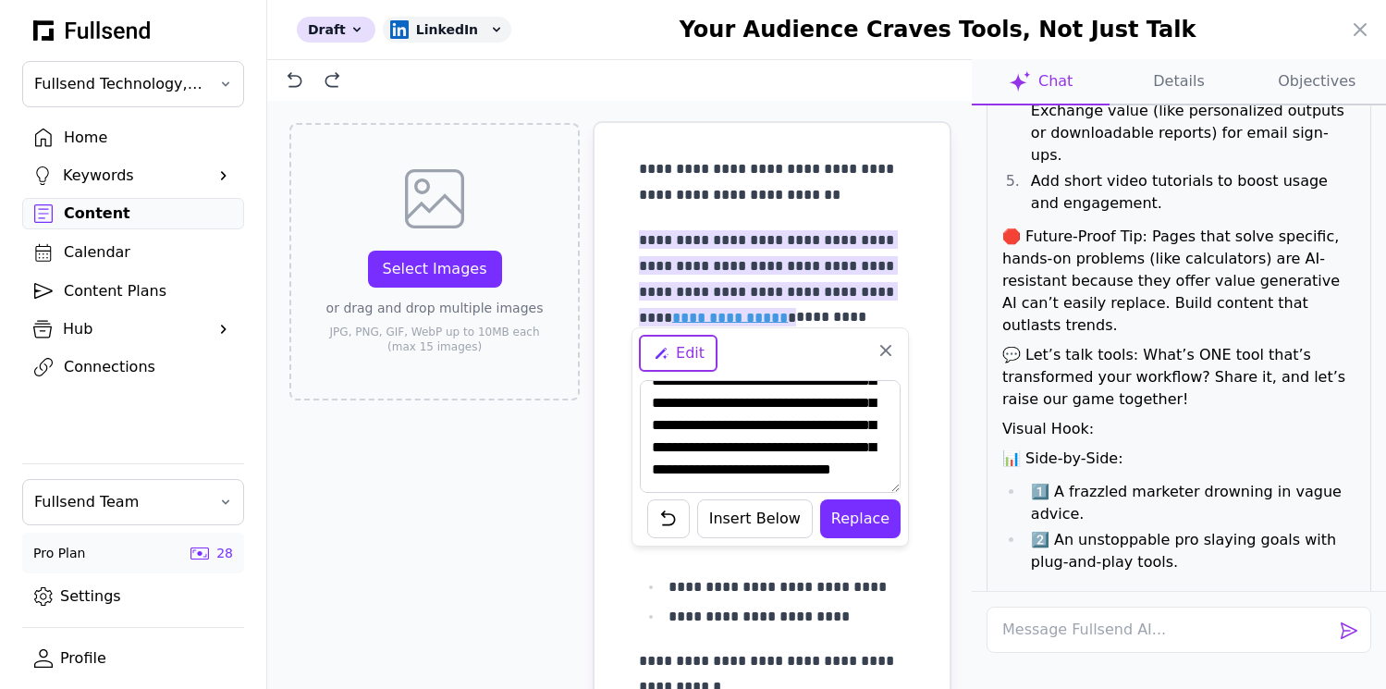
scroll to position [190, 0]
click at [883, 354] on icon at bounding box center [886, 350] width 22 height 22
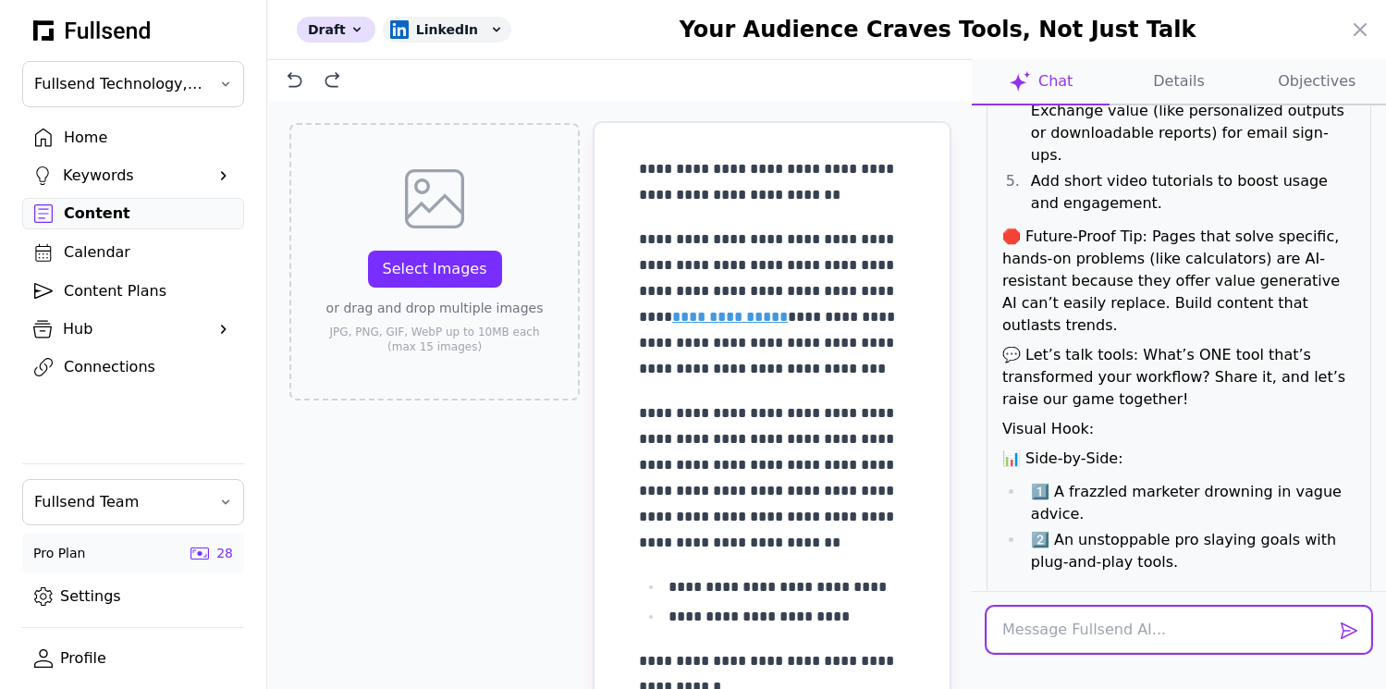
click at [1035, 646] on textarea at bounding box center [1179, 630] width 385 height 46
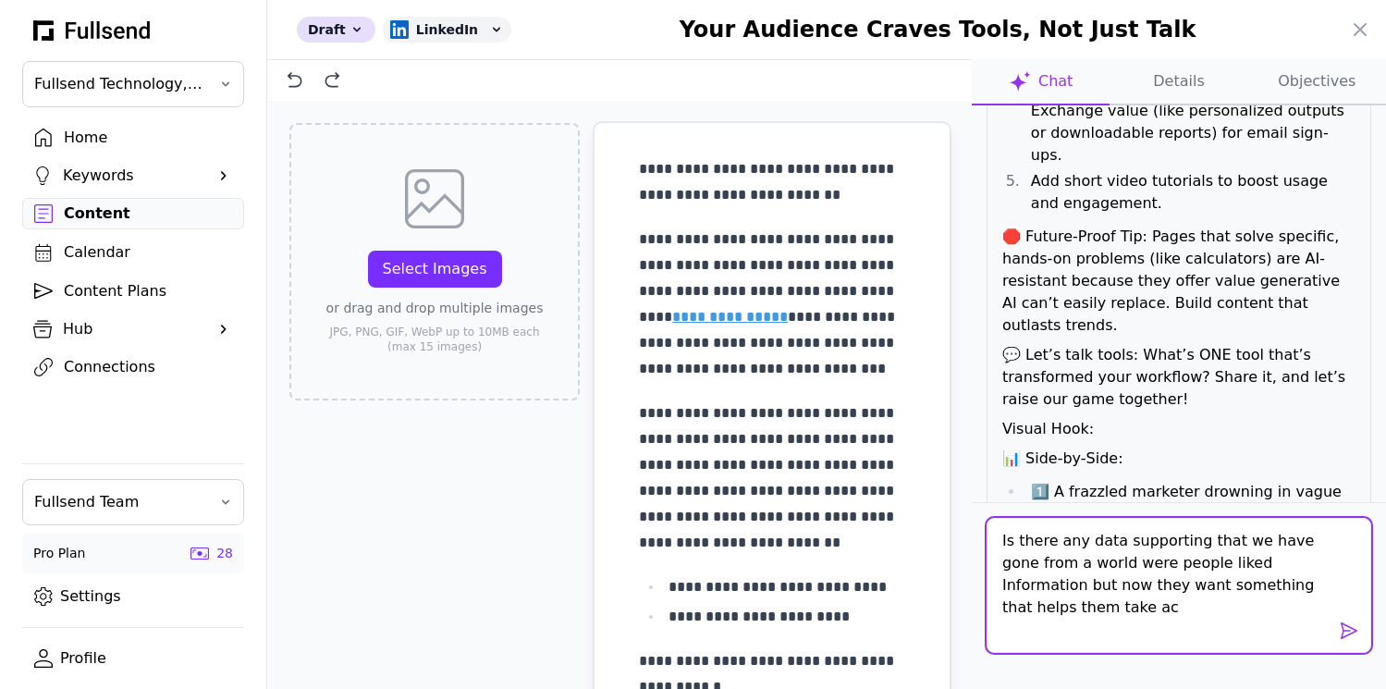
scroll to position [0, 0]
type textarea "Is there any data supporting that we have gone from a world were people liked I…"
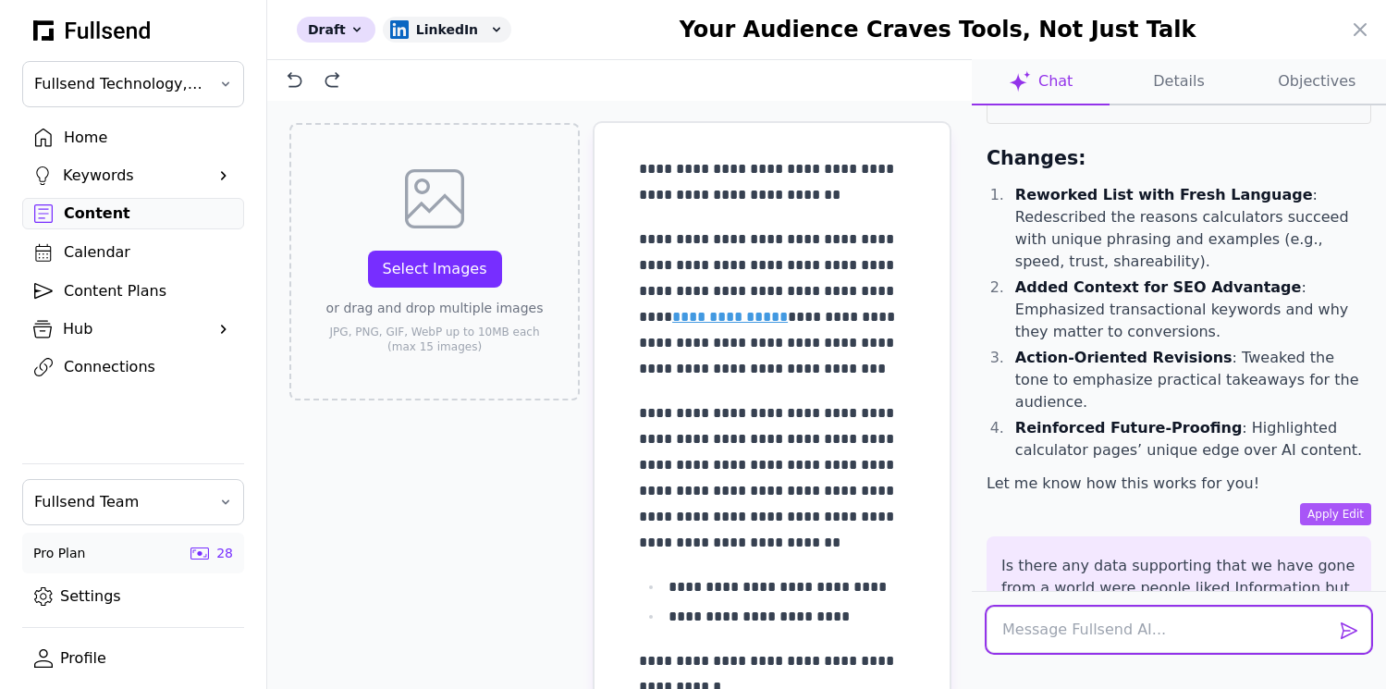
scroll to position [7727, 0]
